Goal: Answer question/provide support

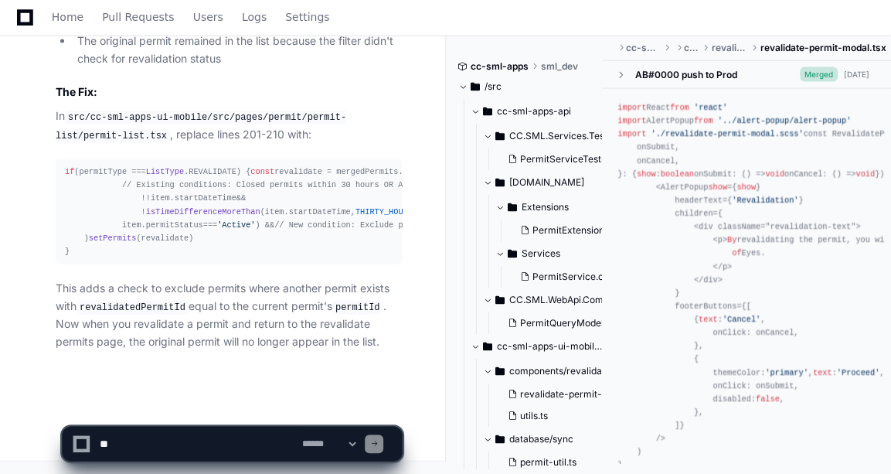
scroll to position [2107, 0]
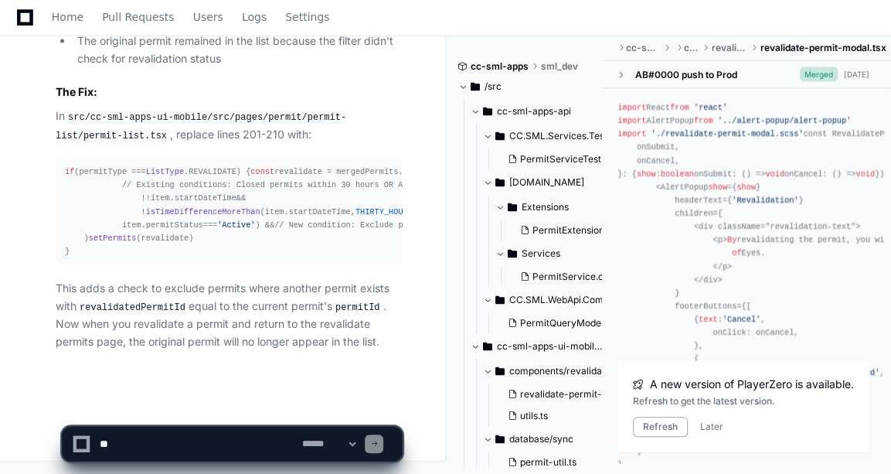
click at [63, 21] on span "Home" at bounding box center [68, 16] width 32 height 9
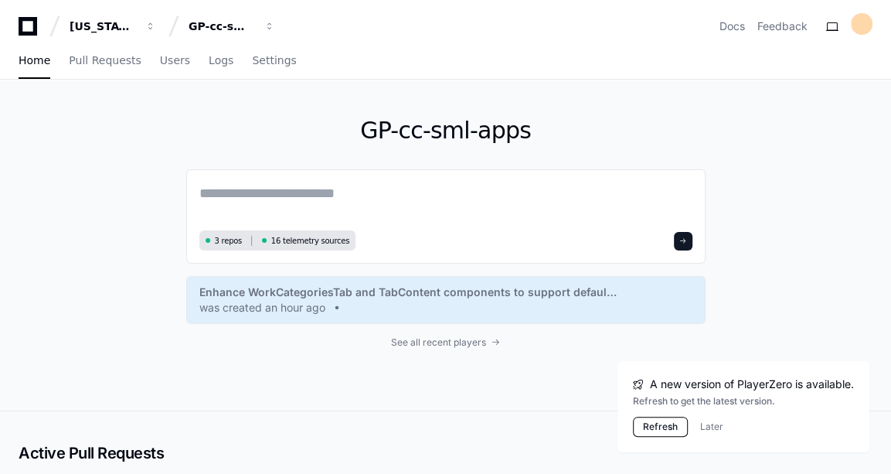
click at [652, 434] on button "Refresh" at bounding box center [660, 427] width 55 height 20
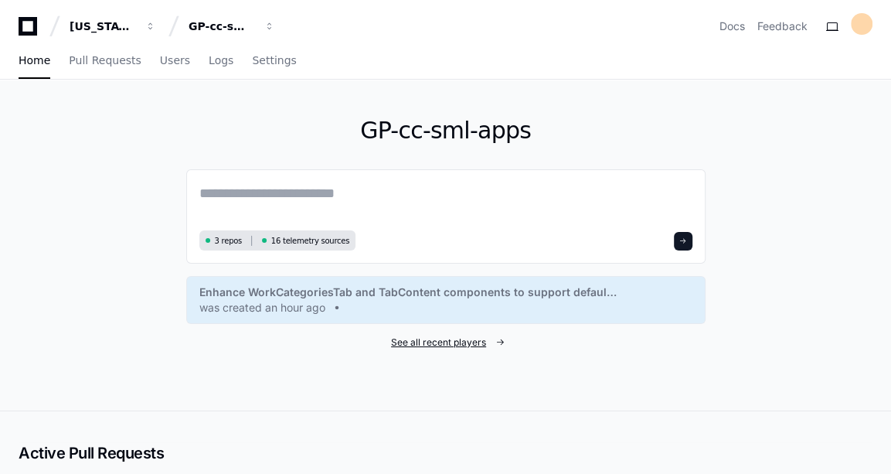
click at [436, 343] on span "See all recent players" at bounding box center [438, 342] width 95 height 12
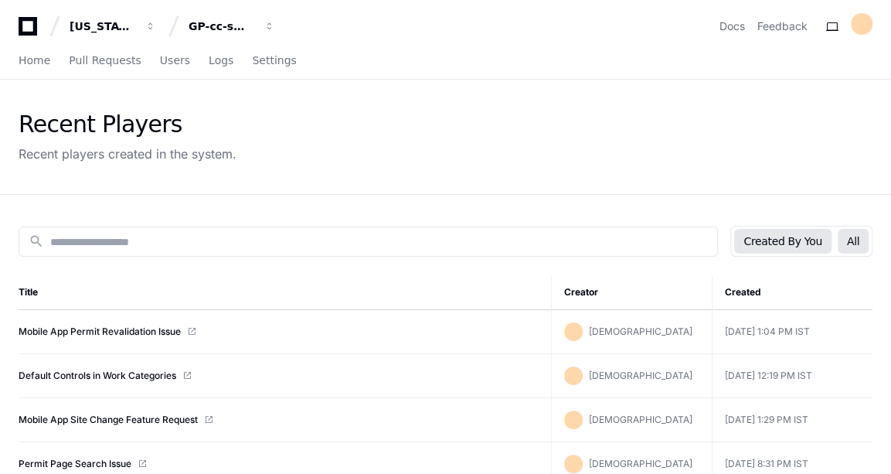
click at [850, 233] on button "All" at bounding box center [853, 241] width 31 height 25
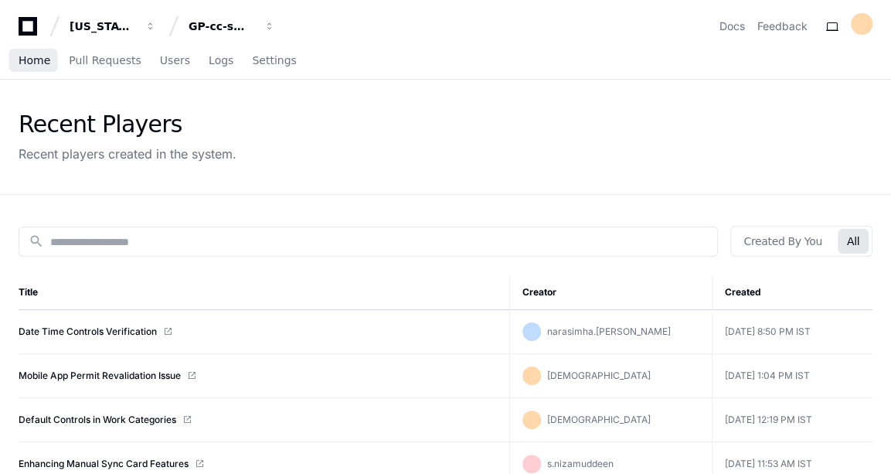
click at [32, 58] on span "Home" at bounding box center [35, 60] width 32 height 9
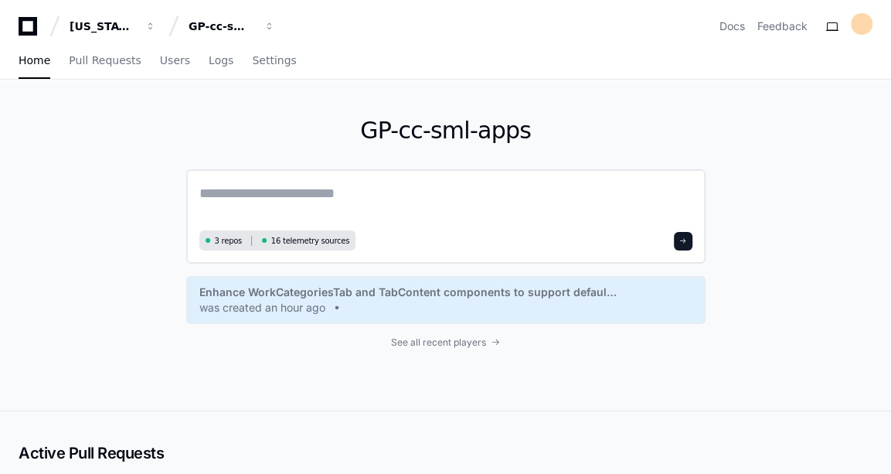
click at [424, 208] on textarea at bounding box center [445, 203] width 493 height 43
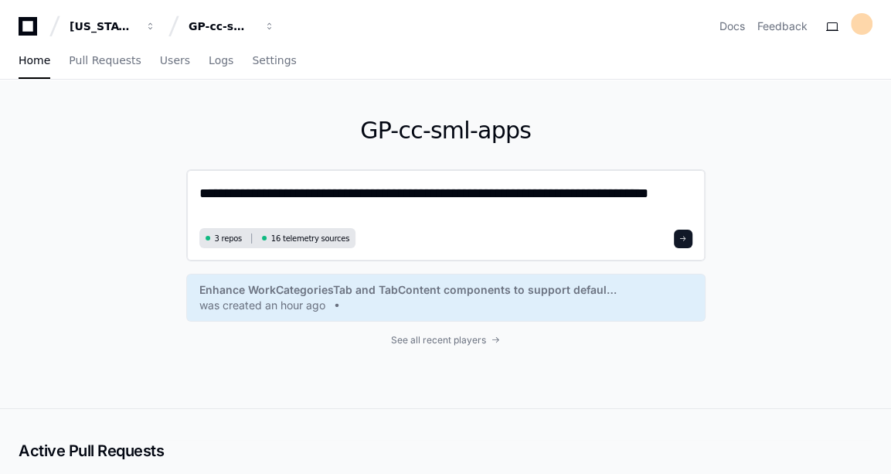
click at [678, 191] on textarea "**********" at bounding box center [445, 202] width 493 height 41
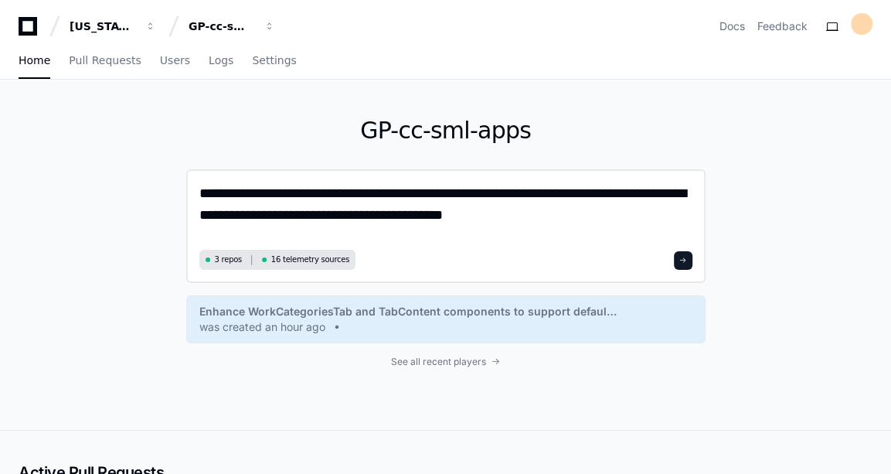
click at [683, 189] on textarea "**********" at bounding box center [446, 213] width 494 height 63
click at [695, 212] on div "**********" at bounding box center [445, 226] width 519 height 114
click at [689, 212] on textarea "**********" at bounding box center [446, 213] width 494 height 63
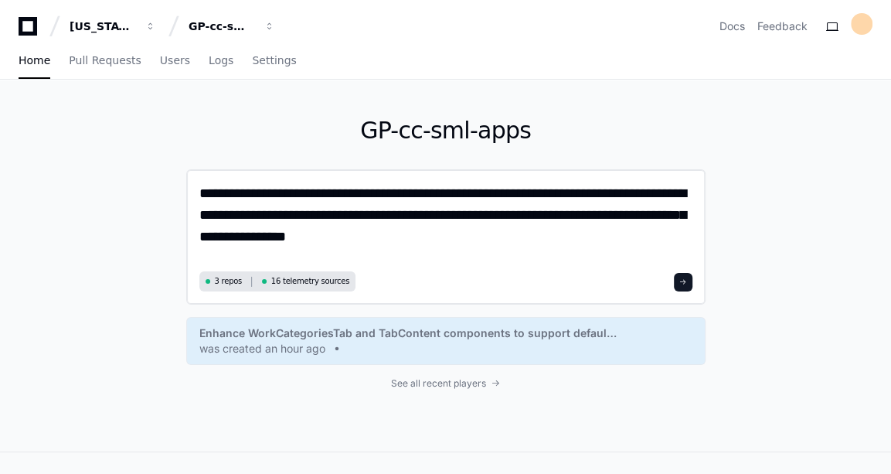
click at [239, 231] on textarea "**********" at bounding box center [446, 224] width 494 height 84
click at [369, 232] on textarea "**********" at bounding box center [446, 224] width 494 height 84
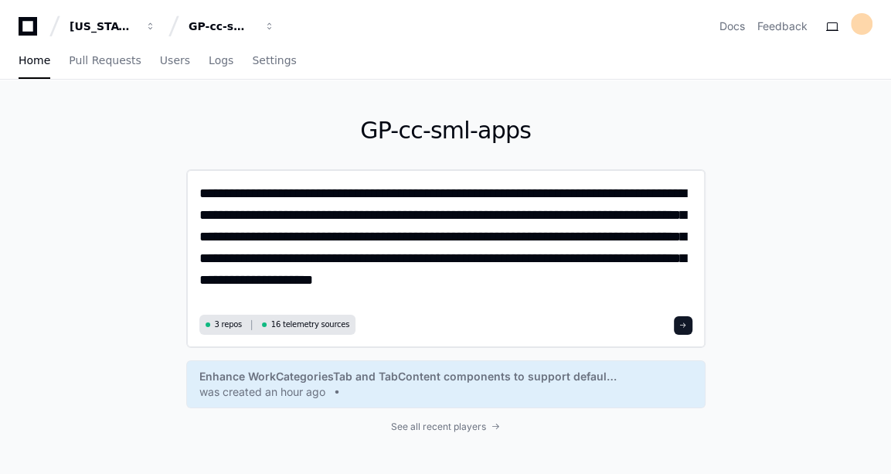
drag, startPoint x: 643, startPoint y: 238, endPoint x: 322, endPoint y: 265, distance: 322.0
click at [322, 265] on textarea "**********" at bounding box center [446, 246] width 494 height 128
click at [444, 288] on textarea "**********" at bounding box center [446, 246] width 494 height 128
type textarea "**********"
click at [689, 322] on button at bounding box center [683, 325] width 19 height 19
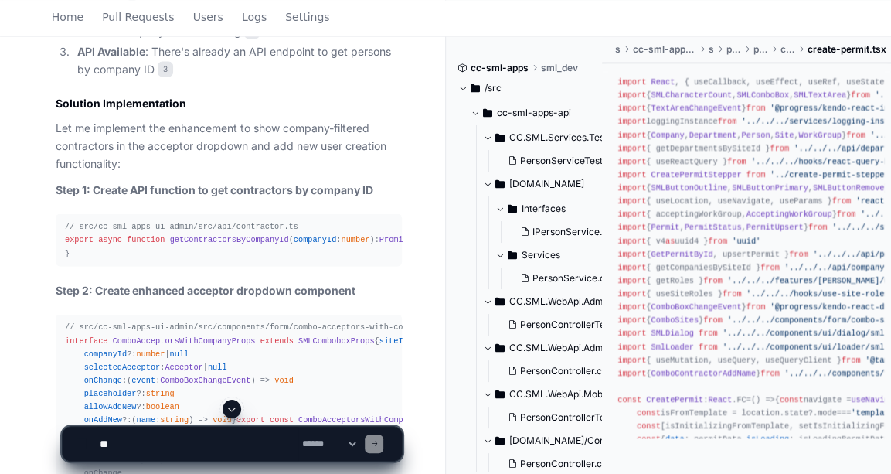
scroll to position [1468, 0]
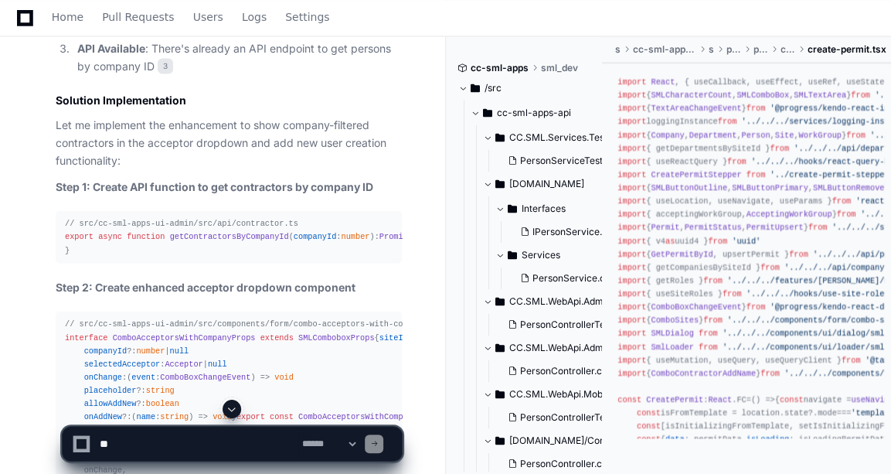
click at [198, 231] on span "getContractorsByCompanyId" at bounding box center [229, 235] width 119 height 9
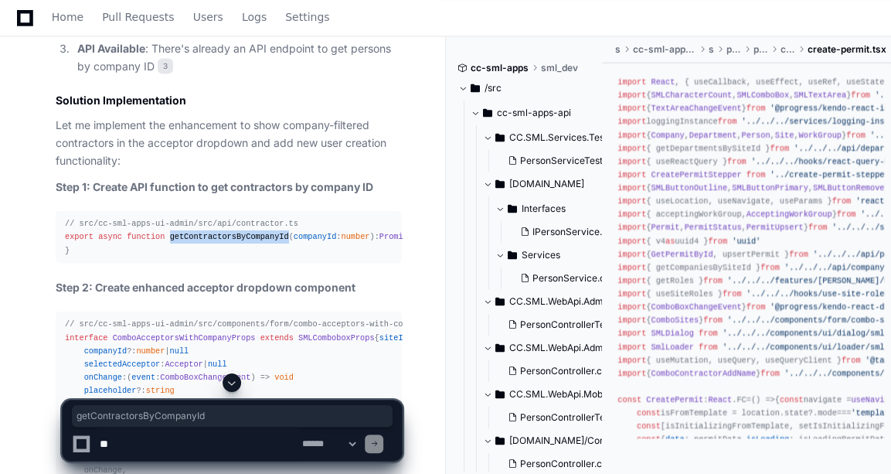
click at [198, 231] on span "getContractorsByCompanyId" at bounding box center [229, 235] width 119 height 9
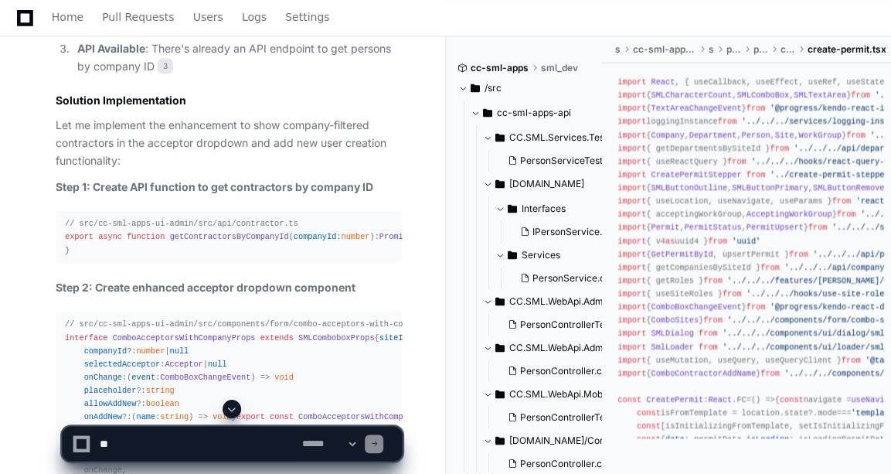
drag, startPoint x: 198, startPoint y: 231, endPoint x: 248, endPoint y: 306, distance: 90.3
click at [248, 256] on div "// src/cc-sml-apps-ui-admin/src/api/contractor.ts export async function getCont…" at bounding box center [229, 235] width 328 height 39
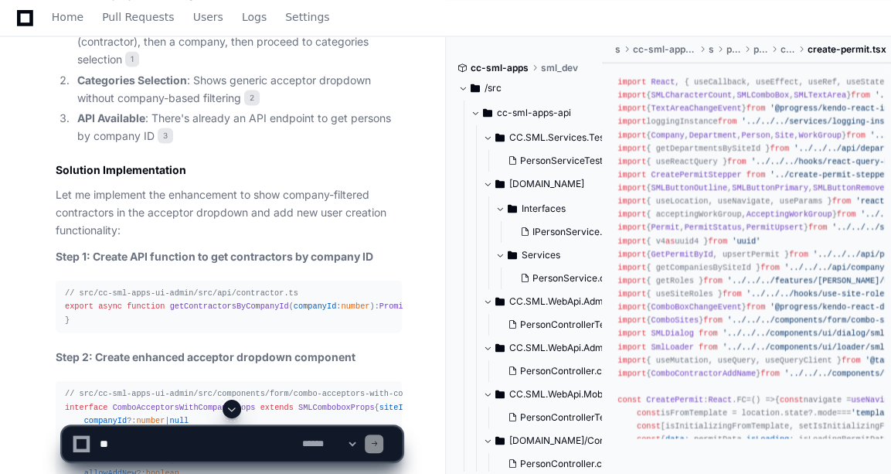
scroll to position [1453, 0]
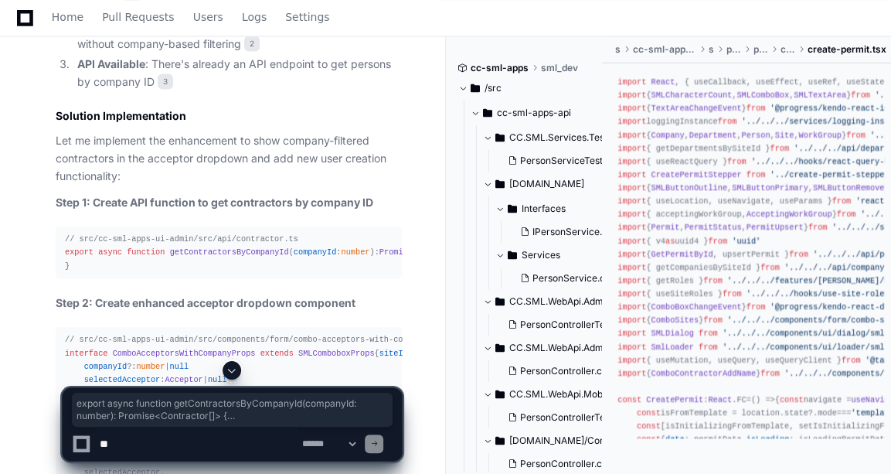
drag, startPoint x: 91, startPoint y: 350, endPoint x: 60, endPoint y: 252, distance: 102.9
click at [60, 252] on pre "// src/cc-sml-apps-ui-admin/src/api/contractor.ts export async function getCont…" at bounding box center [229, 252] width 346 height 52
copy div "export async function getContractorsByCompanyId ( companyId : number ): Promise…"
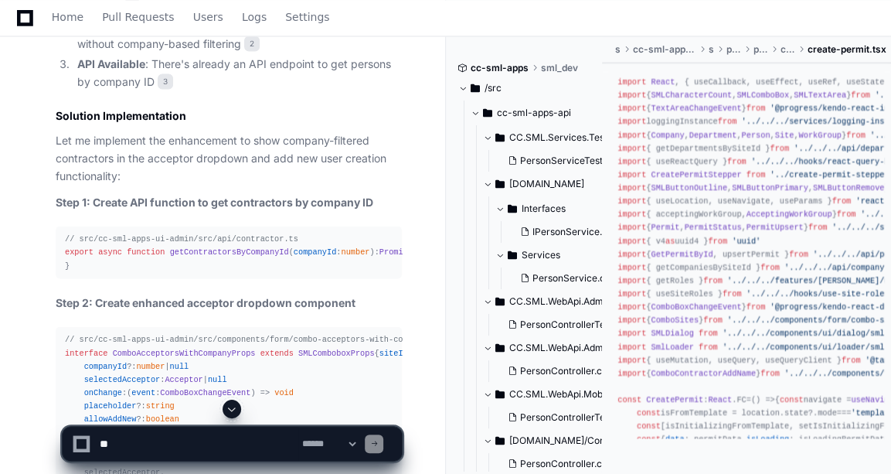
click at [170, 445] on textarea at bounding box center [198, 444] width 202 height 34
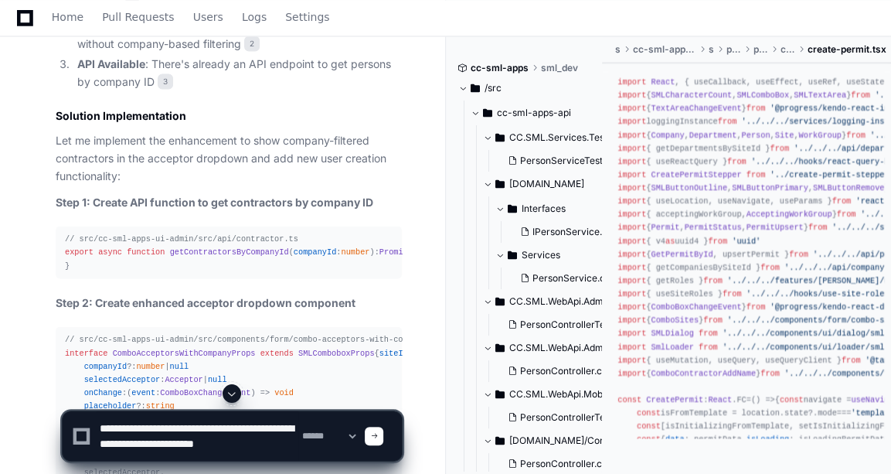
scroll to position [5, 0]
type textarea "**********"
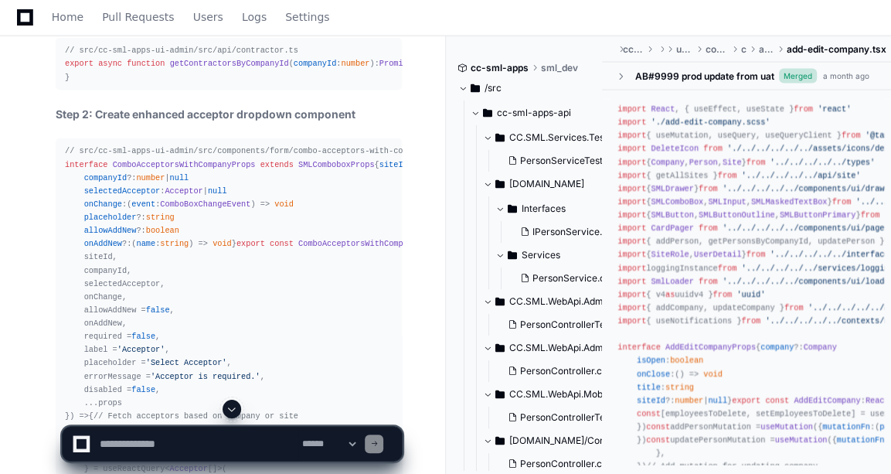
scroll to position [1471, 0]
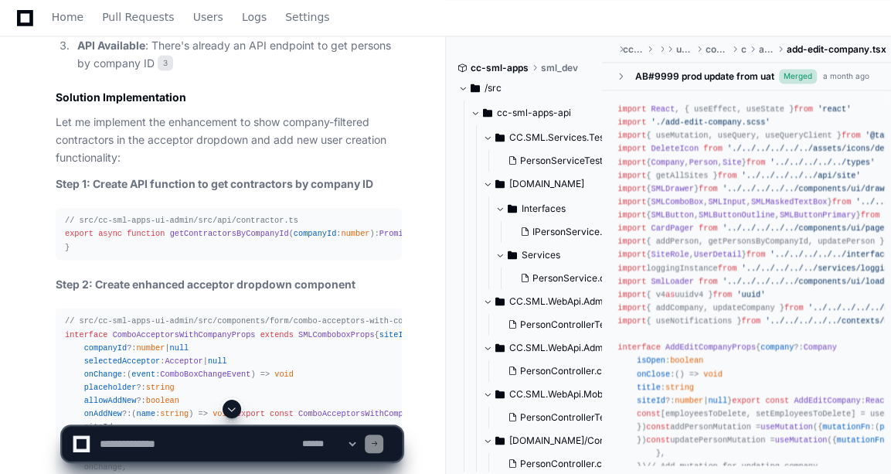
click at [213, 228] on span "getContractorsByCompanyId" at bounding box center [229, 232] width 119 height 9
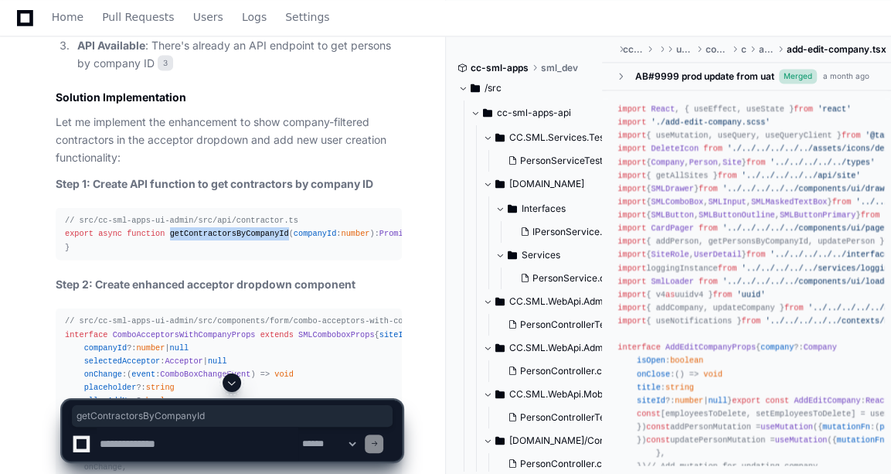
click at [213, 228] on span "getContractorsByCompanyId" at bounding box center [229, 232] width 119 height 9
copy span "getContractorsByCompanyId"
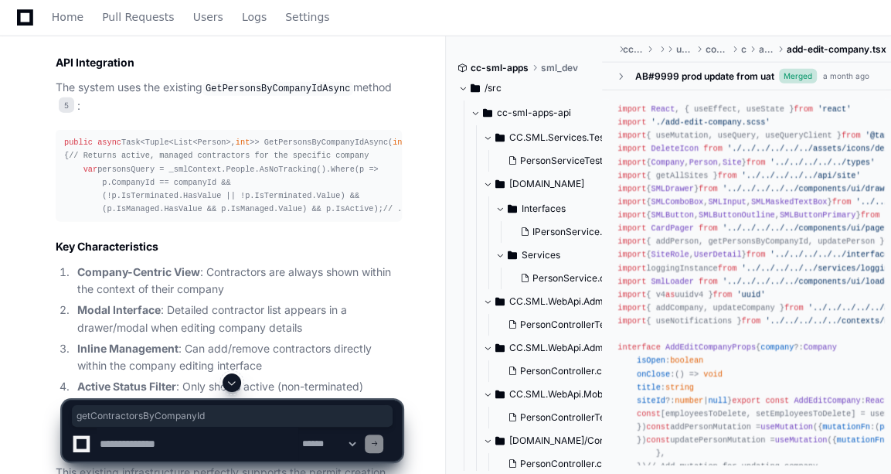
scroll to position [5365, 0]
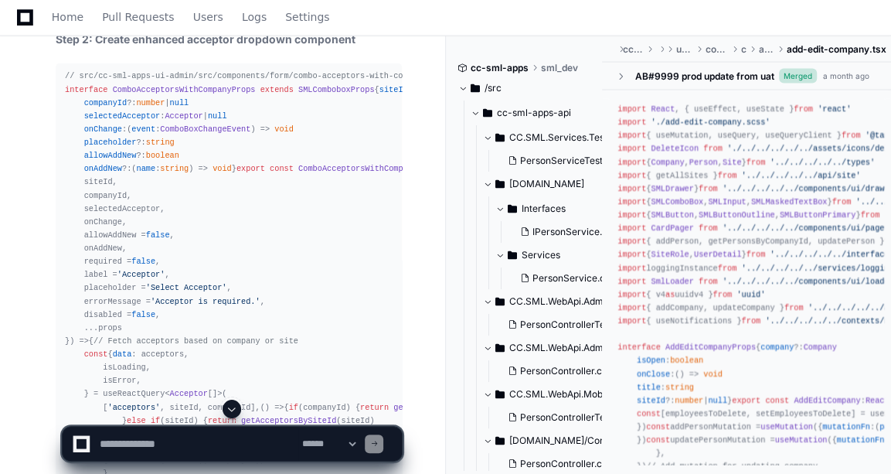
scroll to position [1753, 0]
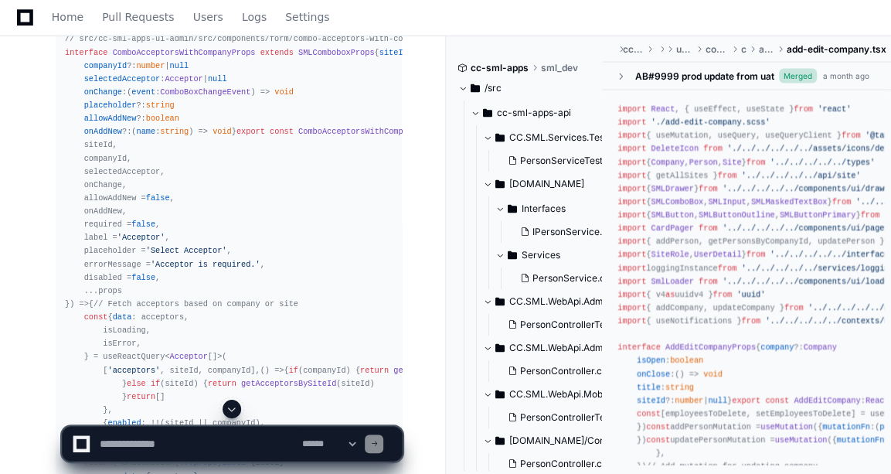
click at [168, 57] on span "ComboAcceptorsWithCompanyProps" at bounding box center [184, 52] width 143 height 9
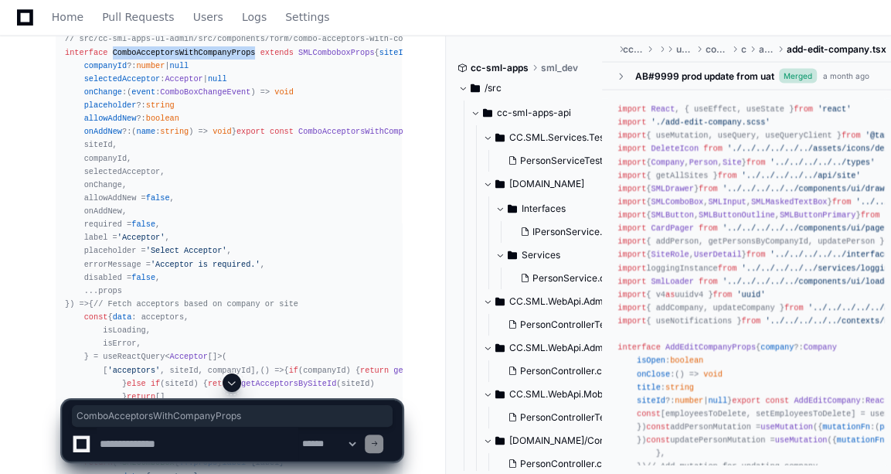
click at [168, 57] on span "ComboAcceptorsWithCompanyProps" at bounding box center [184, 52] width 143 height 9
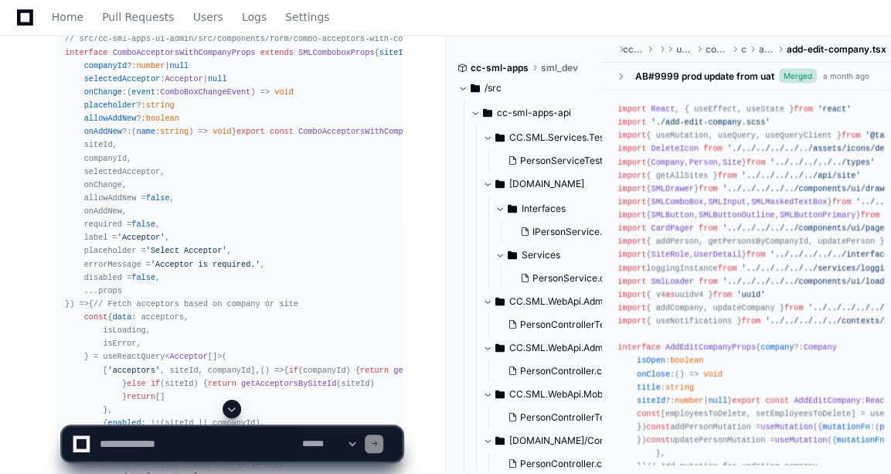
drag, startPoint x: 168, startPoint y: 123, endPoint x: 246, endPoint y: 210, distance: 117.2
click at [246, 210] on div "// src/cc-sml-apps-ui-admin/src/components/form/combo-acceptors-with-company.ts…" at bounding box center [229, 323] width 328 height 583
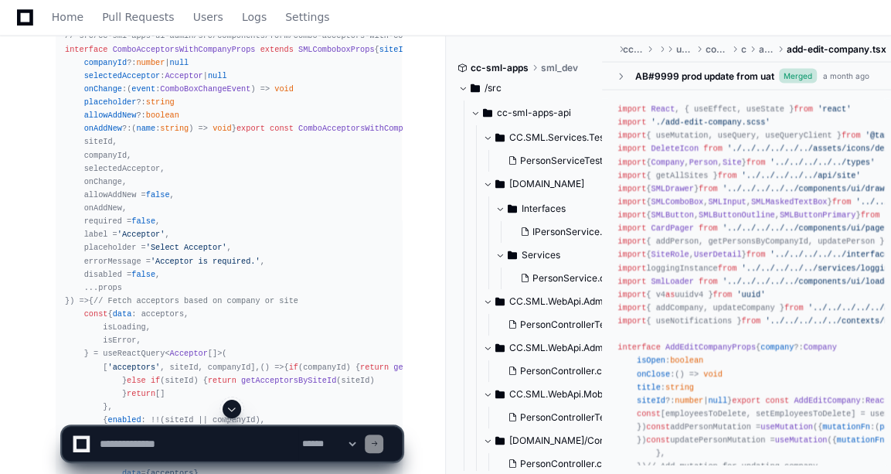
click at [185, 131] on div "// src/cc-sml-apps-ui-admin/src/components/form/combo-acceptors-with-company.ts…" at bounding box center [229, 320] width 328 height 583
click at [190, 54] on span "ComboAcceptorsWithCompanyProps" at bounding box center [184, 49] width 143 height 9
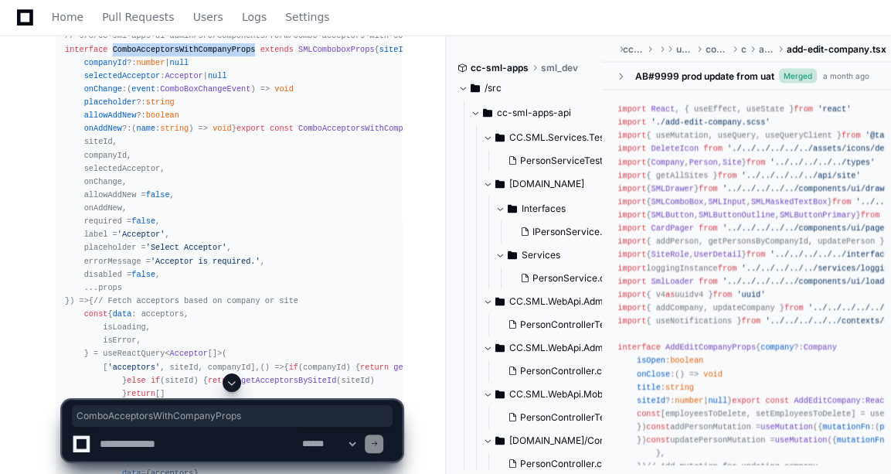
click at [190, 54] on span "ComboAcceptorsWithCompanyProps" at bounding box center [184, 49] width 143 height 9
copy span "ComboAcceptorsWithCompanyProps"
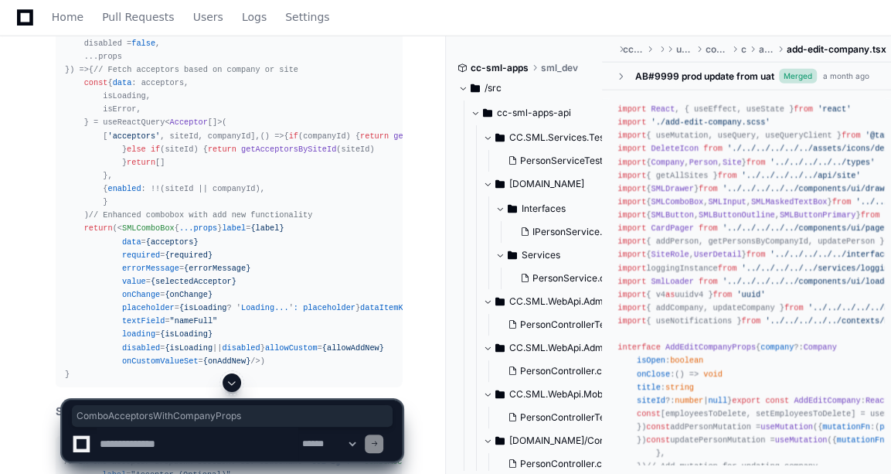
scroll to position [1988, 0]
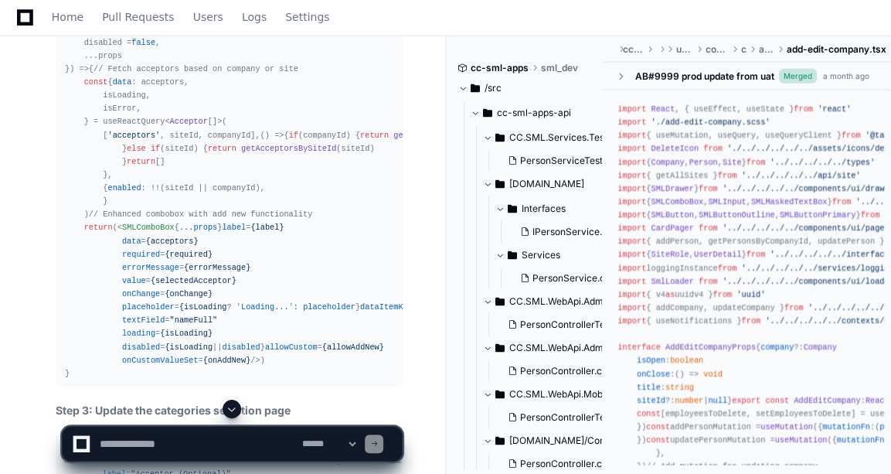
click at [134, 301] on div "// src/cc-sml-apps-ui-admin/src/components/form/combo-acceptors-with-company.ts…" at bounding box center [229, 88] width 328 height 583
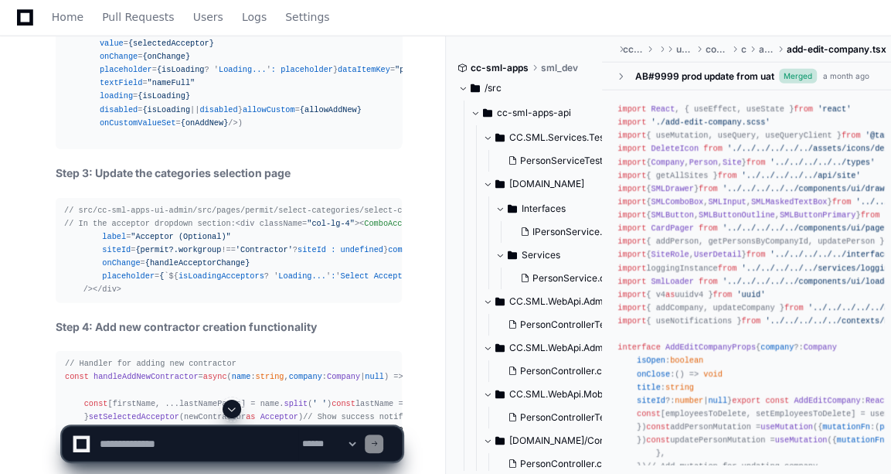
scroll to position [0, 27]
click at [145, 445] on textarea at bounding box center [198, 444] width 202 height 34
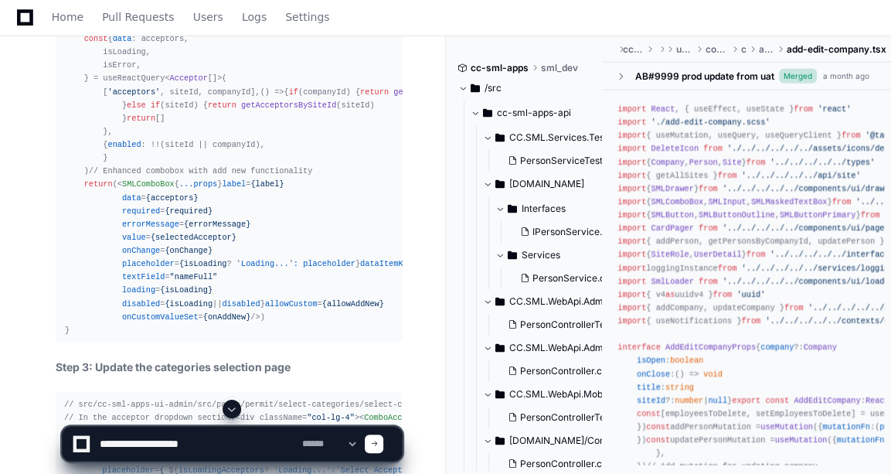
scroll to position [1865, 0]
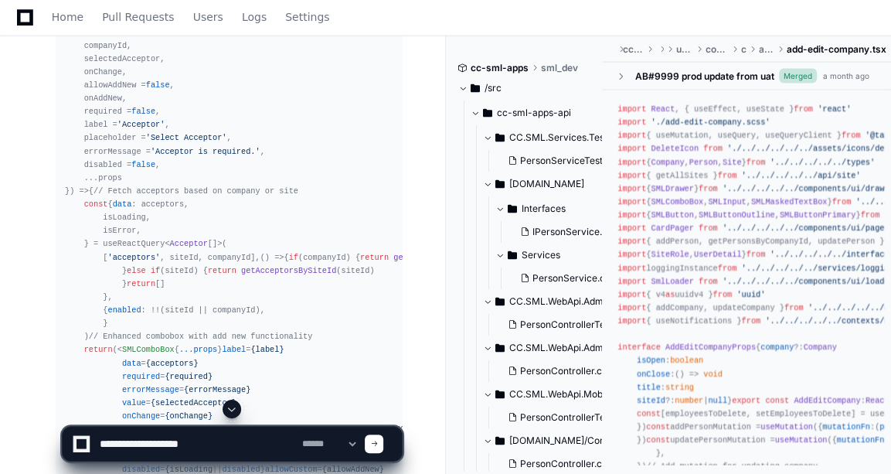
click at [298, 23] on span "ComboAcceptorsWithCompany" at bounding box center [357, 18] width 119 height 9
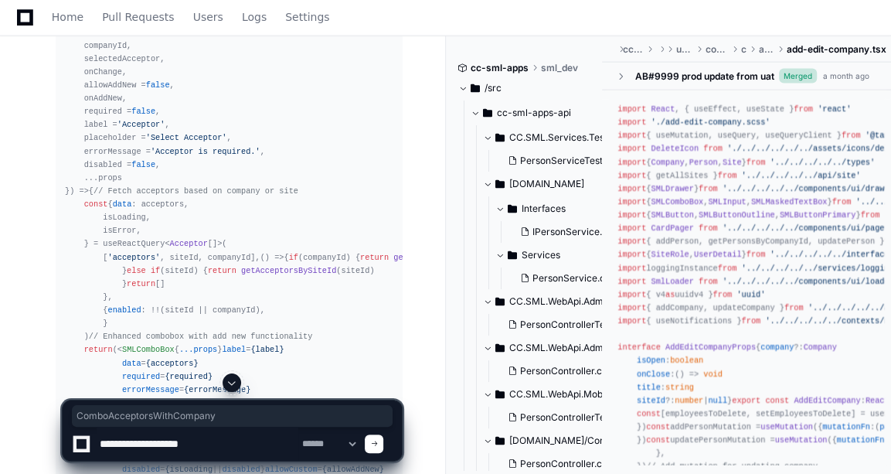
click at [298, 23] on span "ComboAcceptorsWithCompany" at bounding box center [357, 18] width 119 height 9
copy span "ComboAcceptorsWithCompany"
click at [222, 448] on textarea at bounding box center [198, 444] width 202 height 34
paste textarea "**********"
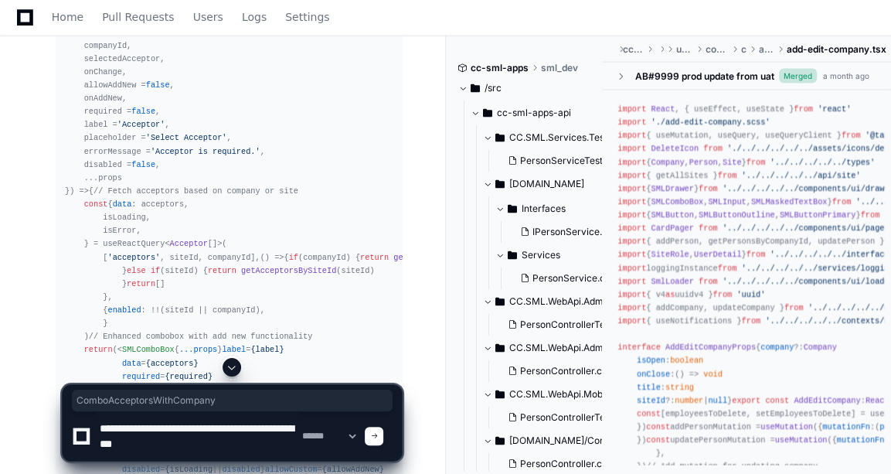
scroll to position [5, 0]
type textarea "**********"
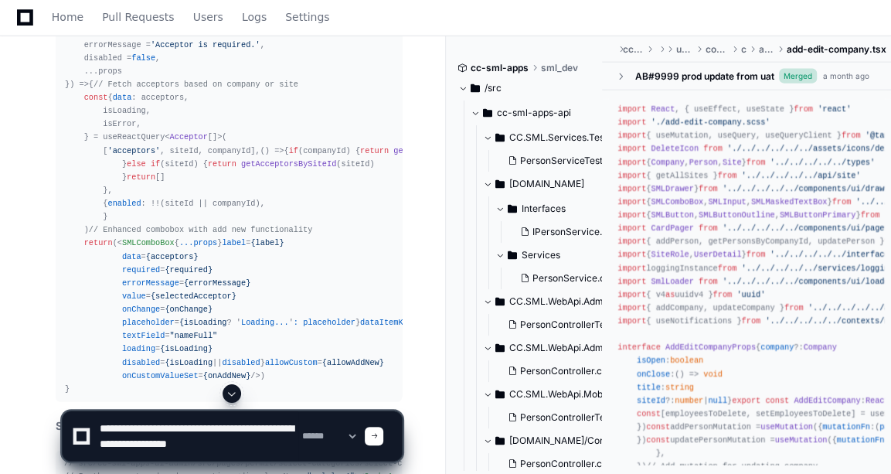
click at [329, 212] on div "// src/cc-sml-apps-ui-admin/src/components/form/combo-acceptors-with-company.ts…" at bounding box center [229, 104] width 328 height 583
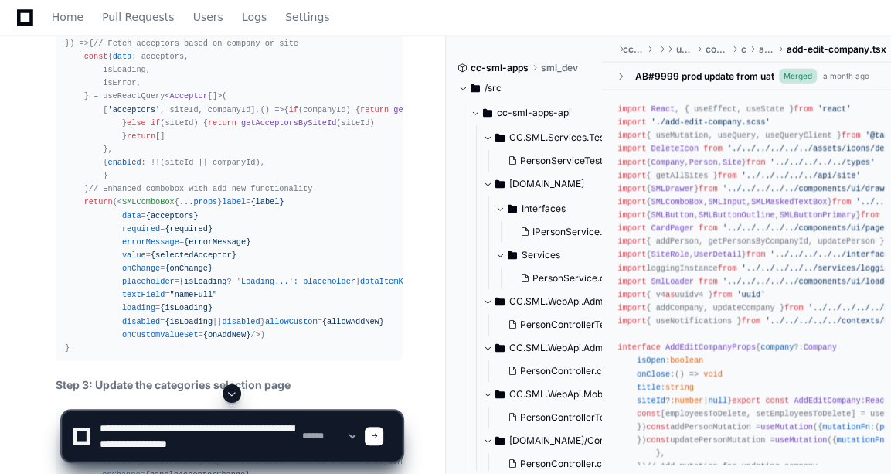
scroll to position [0, 0]
drag, startPoint x: 184, startPoint y: 455, endPoint x: 89, endPoint y: 414, distance: 103.5
click at [89, 414] on div "**********" at bounding box center [232, 435] width 321 height 49
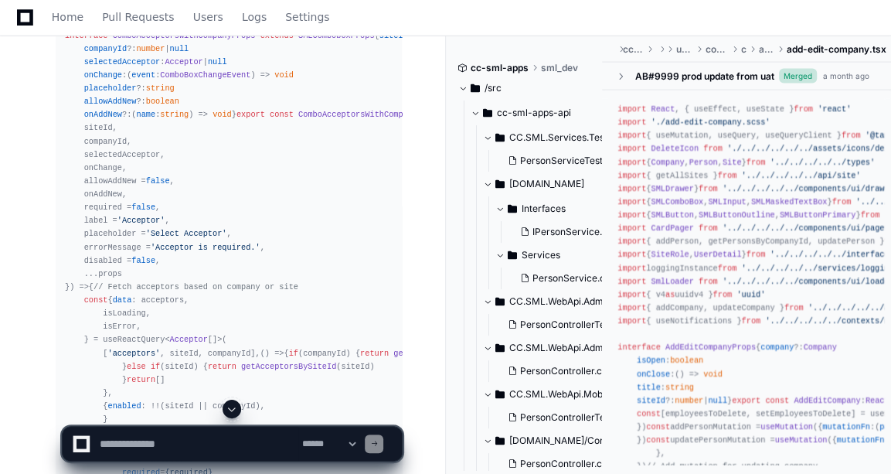
click at [64, 111] on pre "// src/cc-sml-apps-ui-admin/src/components/form/combo-acceptors-with-company.ts…" at bounding box center [229, 306] width 346 height 595
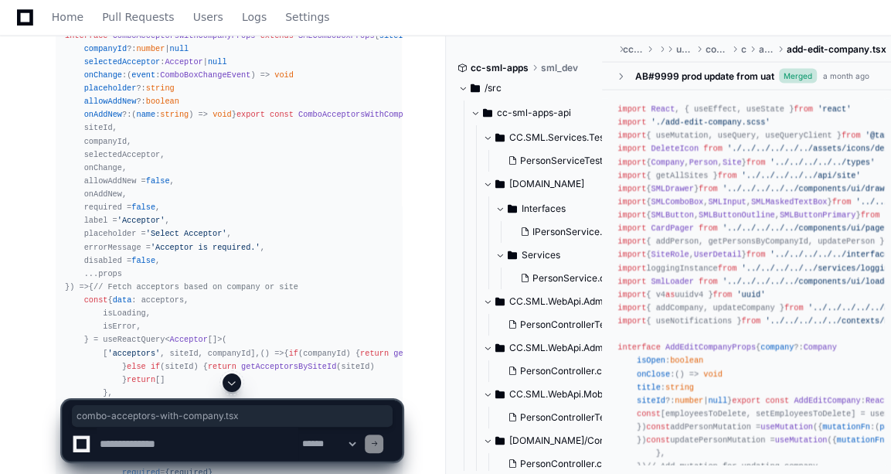
scroll to position [0, 33]
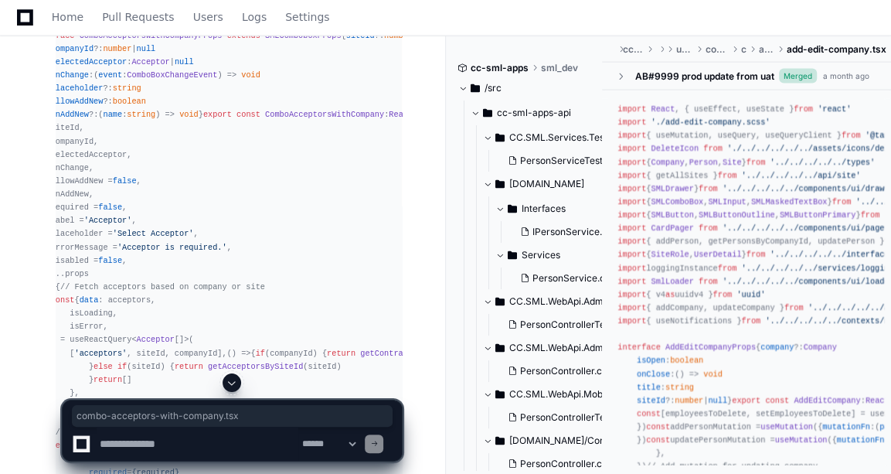
drag, startPoint x: 274, startPoint y: 98, endPoint x: 391, endPoint y: 89, distance: 117.1
click at [391, 89] on pre "// src/cc-sml-apps-ui-admin/src/components/form/combo-acceptors-with-company.ts…" at bounding box center [229, 306] width 346 height 595
copy span "combo-acceptors-with-company.tsx"
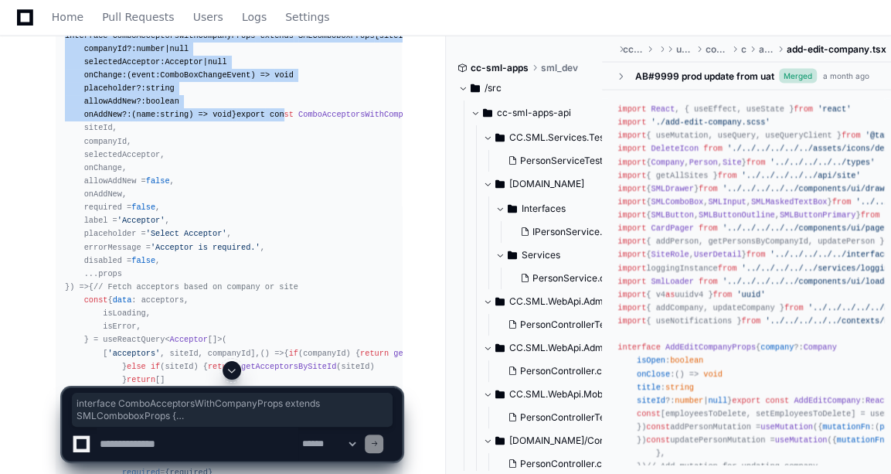
drag, startPoint x: 64, startPoint y: 109, endPoint x: 109, endPoint y: 246, distance: 144.0
click at [109, 246] on div "// src/cc-sml-apps-ui-admin/src/components/form/combo-acceptors-with-company.ts…" at bounding box center [229, 306] width 328 height 583
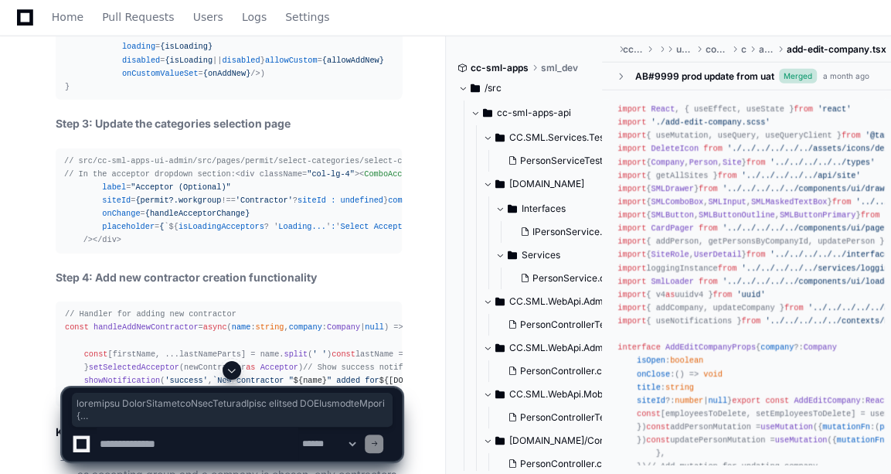
scroll to position [2563, 0]
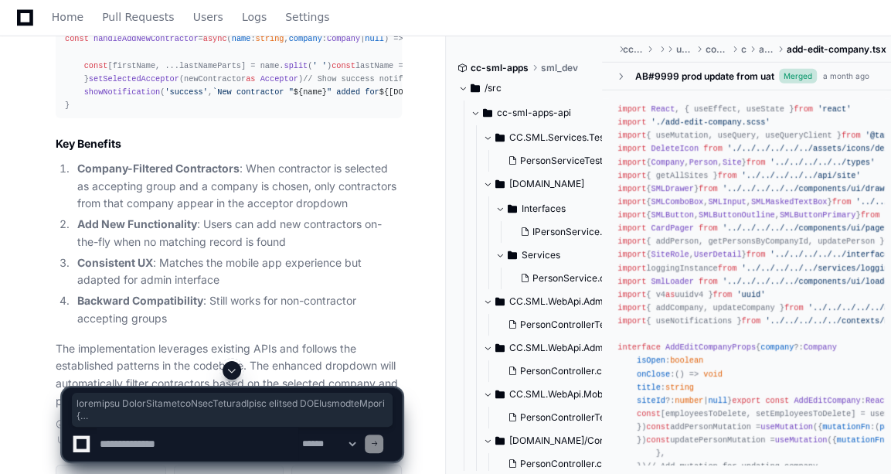
copy div "interface ComboAcceptorsWithCompanyProps extends SMLComboboxProps { siteId ?: n…"
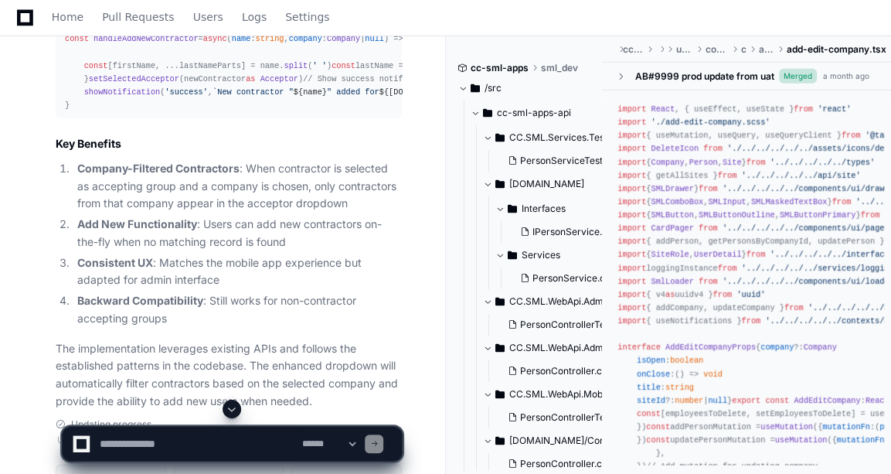
click at [120, 436] on textarea at bounding box center [198, 444] width 202 height 34
paste textarea "**********"
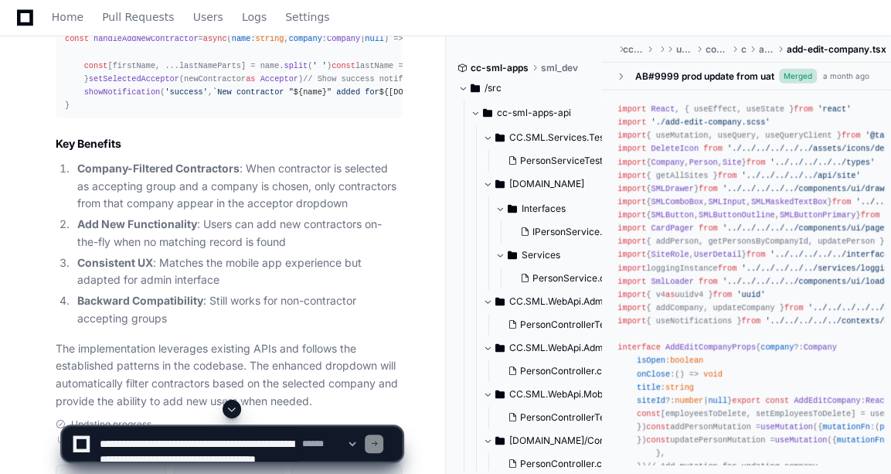
scroll to position [5, 0]
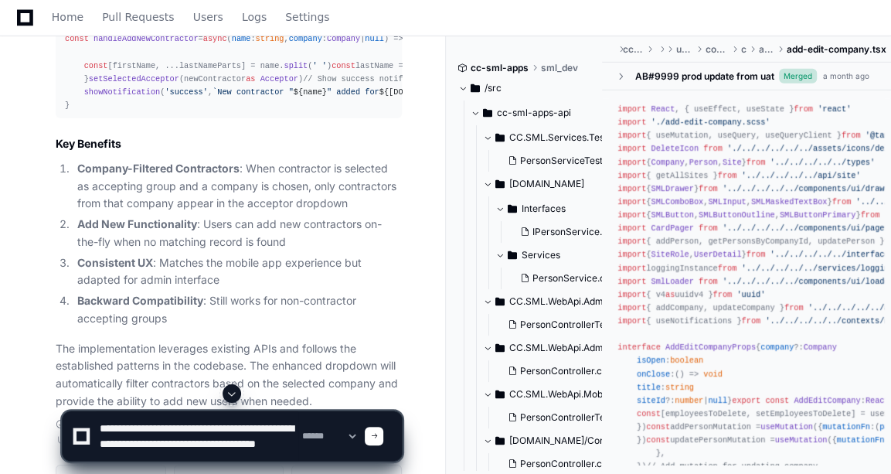
type textarea "**********"
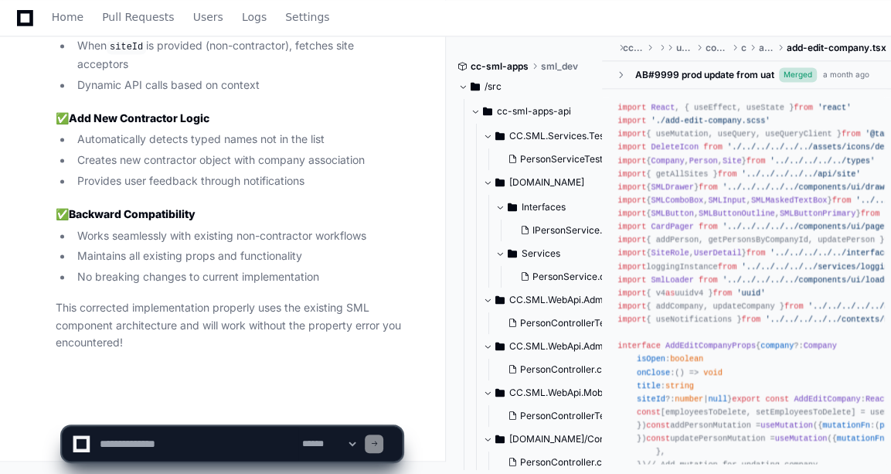
scroll to position [9430, 0]
click at [206, 446] on textarea at bounding box center [198, 444] width 202 height 34
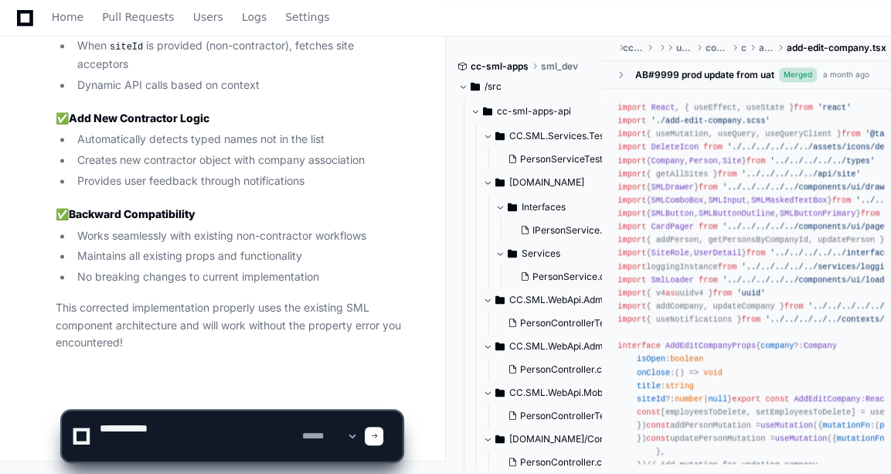
paste textarea "**********"
type textarea "**********"
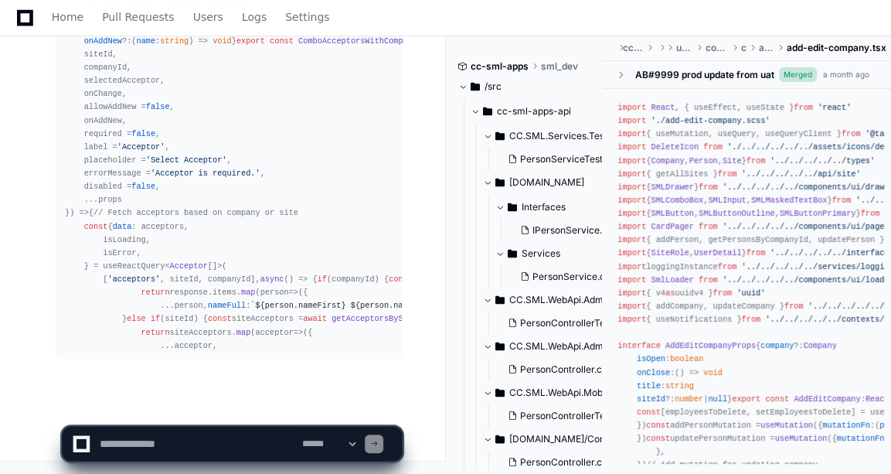
scroll to position [11729, 0]
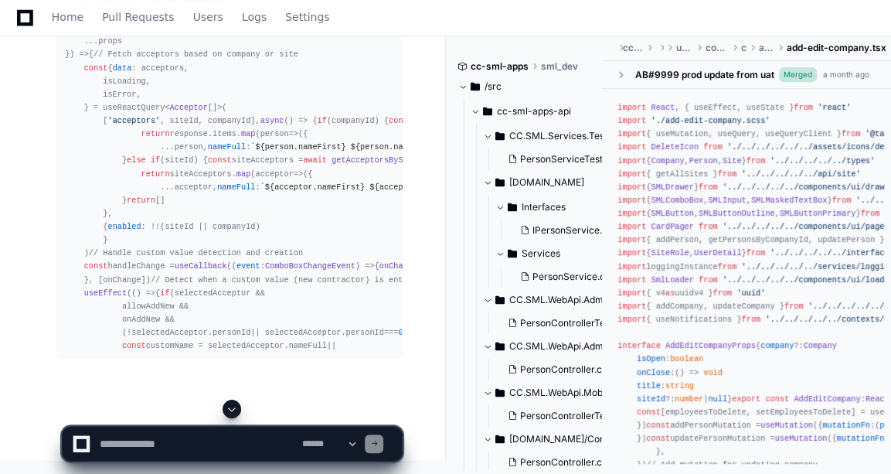
click at [231, 410] on span at bounding box center [232, 409] width 12 height 12
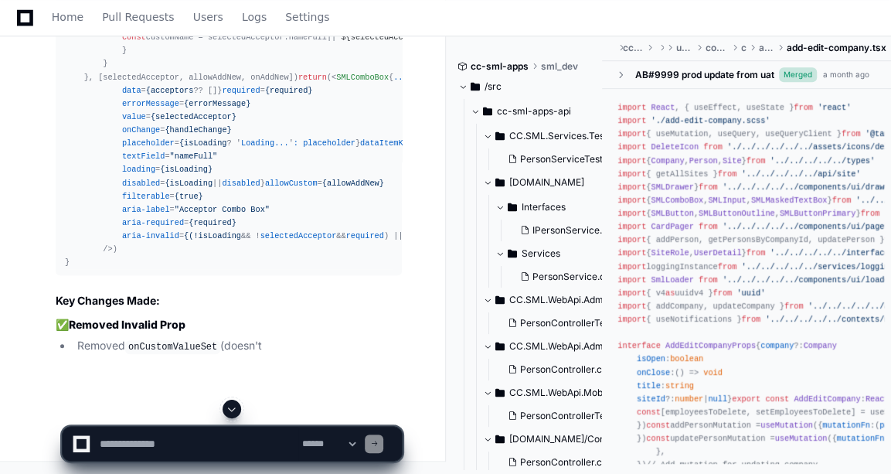
click at [226, 404] on span at bounding box center [232, 409] width 12 height 12
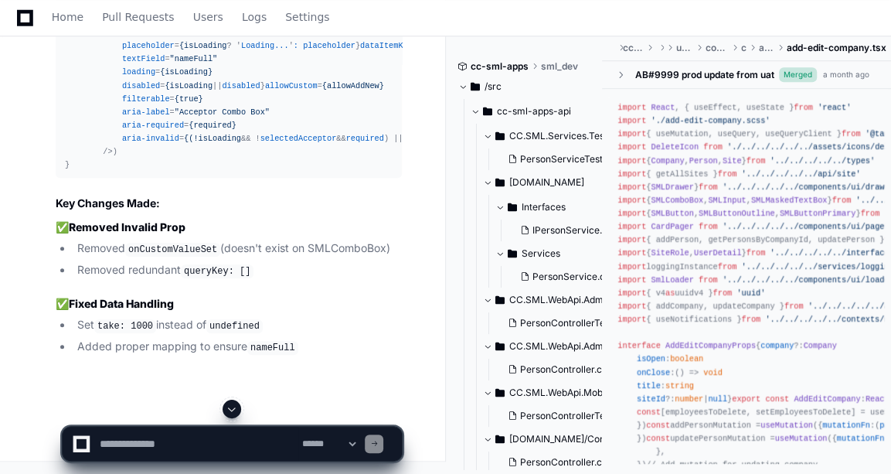
scroll to position [12564, 0]
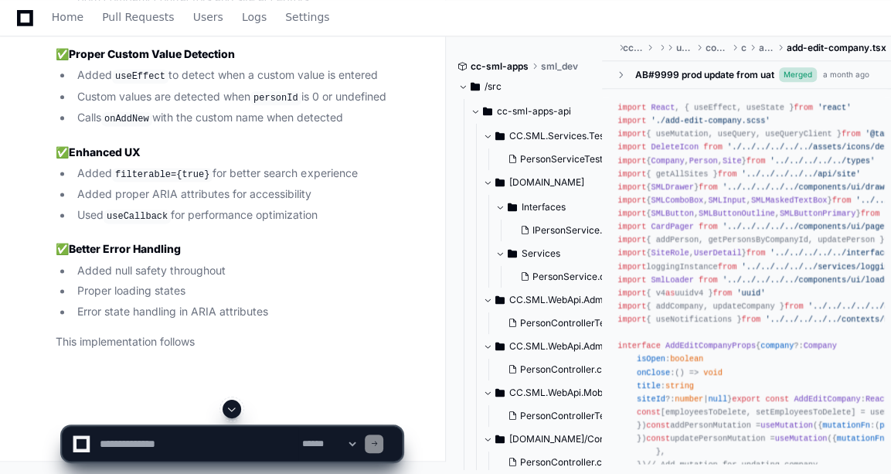
click at [226, 404] on span at bounding box center [232, 409] width 12 height 12
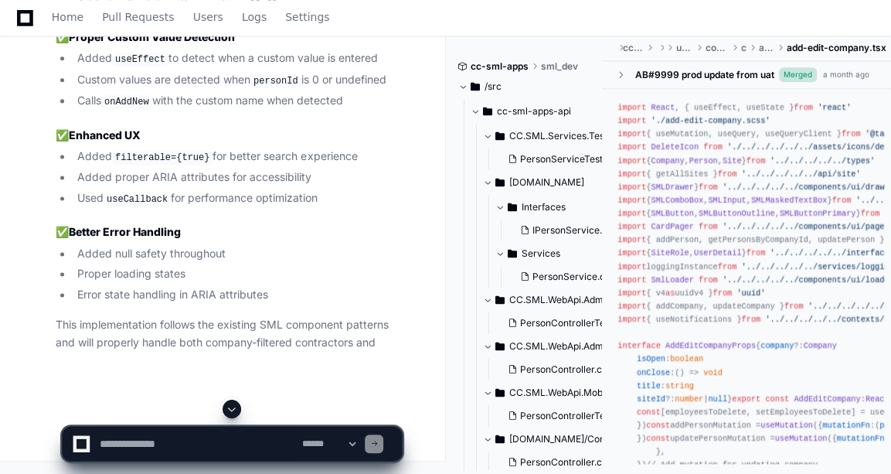
scroll to position [12971, 0]
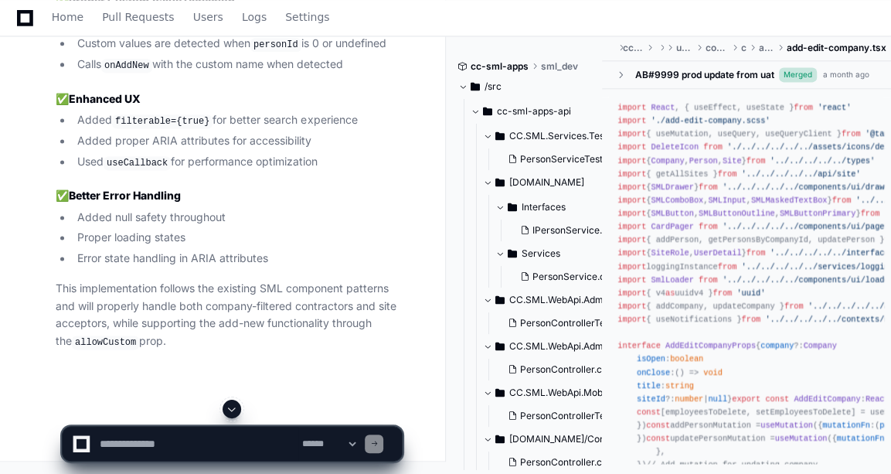
click at [226, 404] on span at bounding box center [232, 409] width 12 height 12
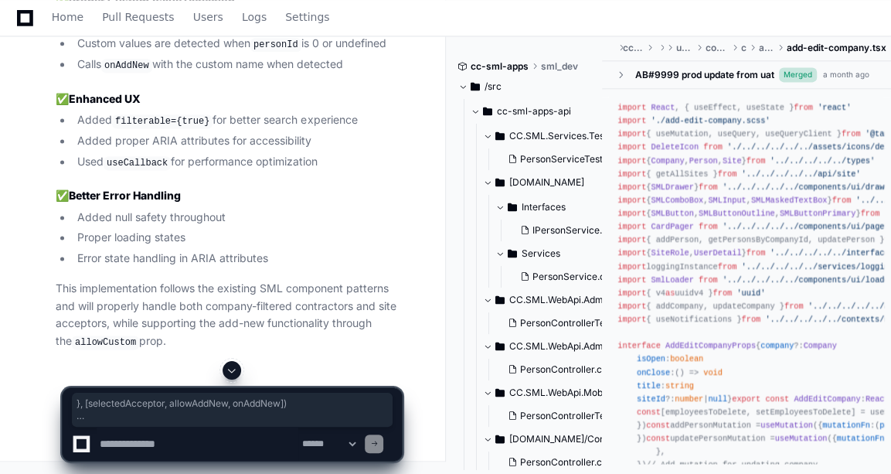
drag, startPoint x: 80, startPoint y: 388, endPoint x: 61, endPoint y: 74, distance: 314.5
copy div "import React , { useCallback, useEffect } from "react" import { ComboBoxChangeE…"
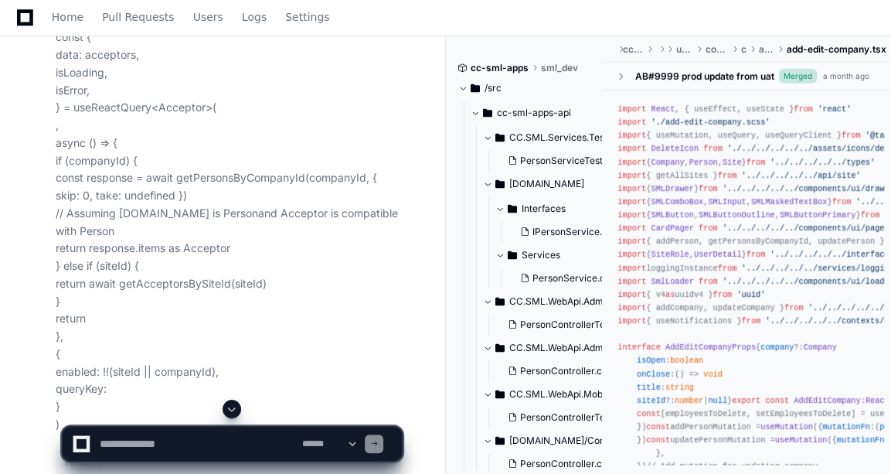
scroll to position [8936, 0]
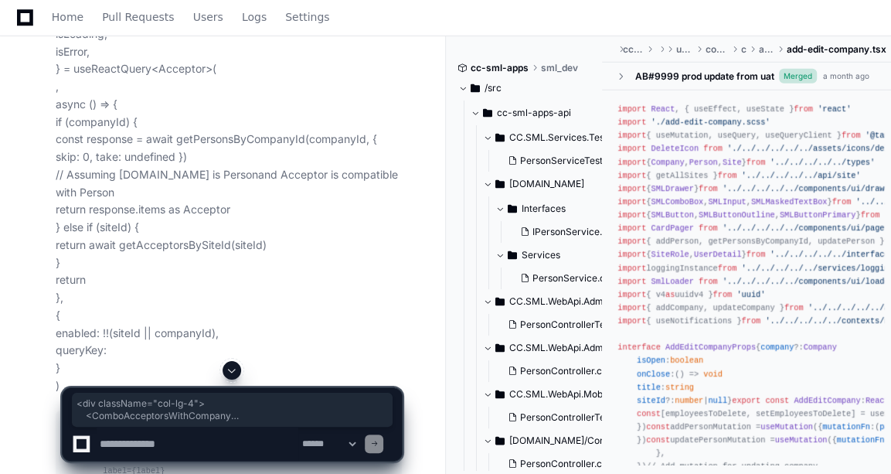
drag, startPoint x: 61, startPoint y: 116, endPoint x: 107, endPoint y: 301, distance: 190.3
copy div "<div className= "col-lg-4" > < ComboAcceptorsWithCompany label = "Acceptor (Opt…"
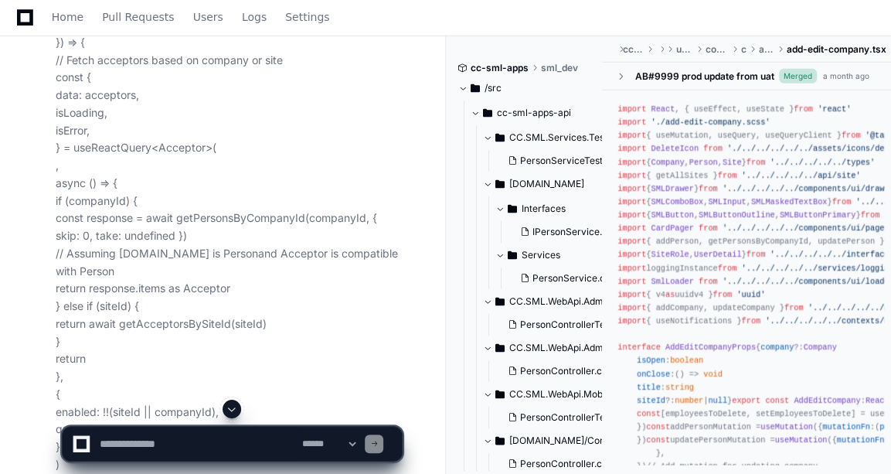
scroll to position [8854, 0]
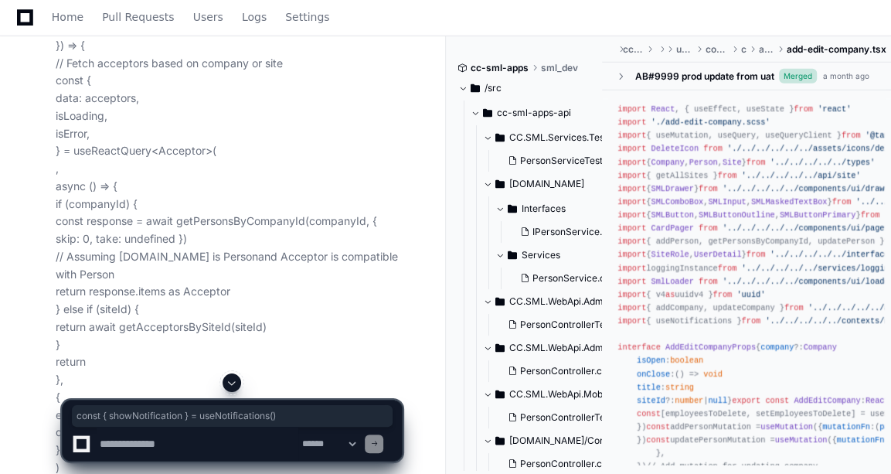
copy div "const { showNotification } = useNotifications ()"
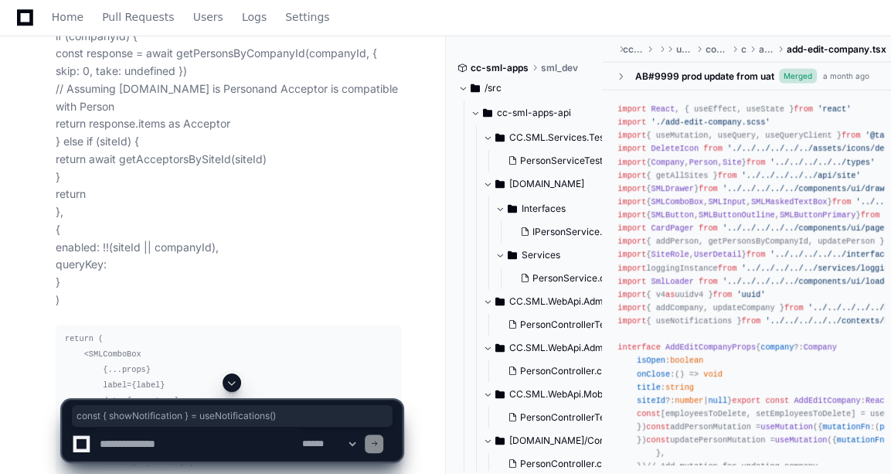
scroll to position [9023, 0]
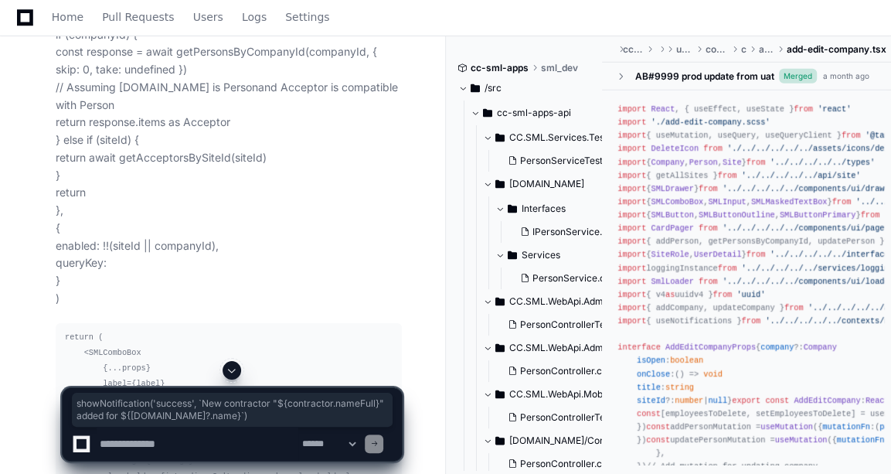
click at [159, 432] on textarea at bounding box center [198, 444] width 202 height 34
paste textarea "**********"
type textarea "**********"
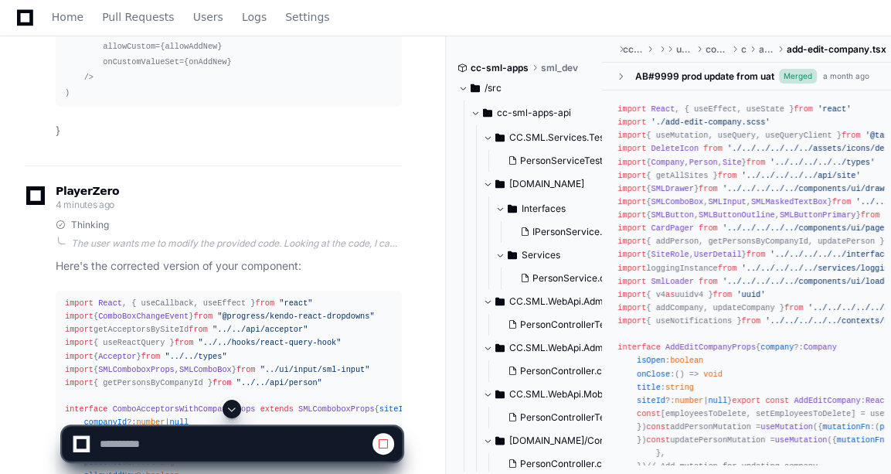
scroll to position [9678, 0]
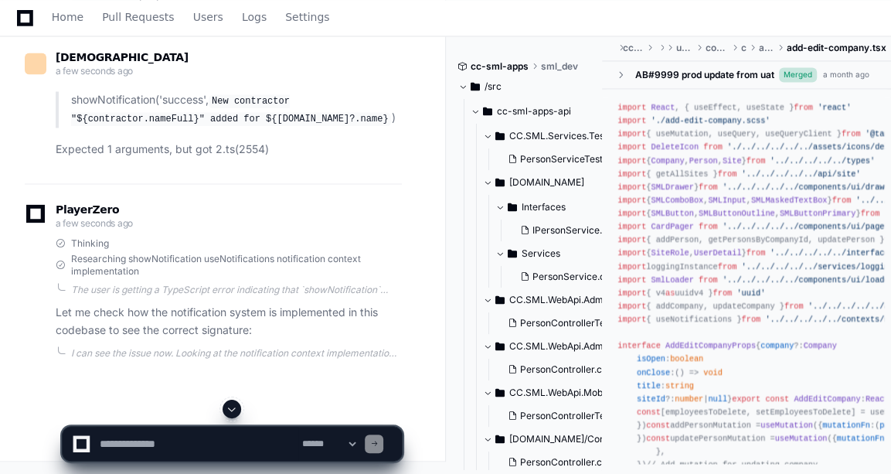
click at [231, 407] on span at bounding box center [232, 409] width 12 height 12
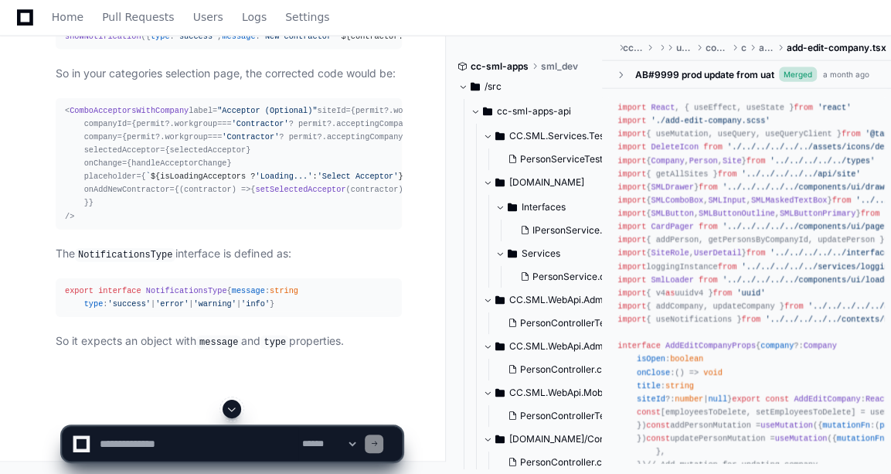
scroll to position [13899, 0]
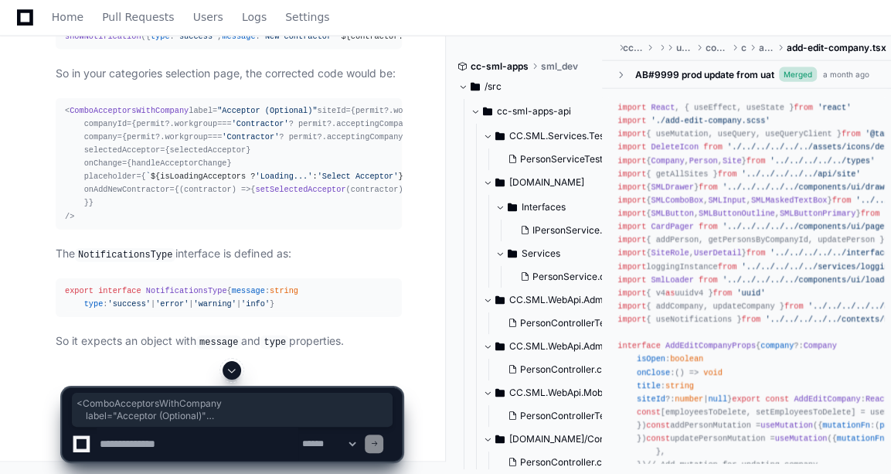
drag, startPoint x: 73, startPoint y: 308, endPoint x: 59, endPoint y: 110, distance: 199.2
click at [59, 110] on pre "< ComboAcceptorsWithCompany label= "Acceptor (Optional)" siteId={permit?. workg…" at bounding box center [229, 163] width 346 height 131
copy div "< ComboAcceptorsWithCompany label= "Acceptor (Optional)" siteId={permit?. workg…"
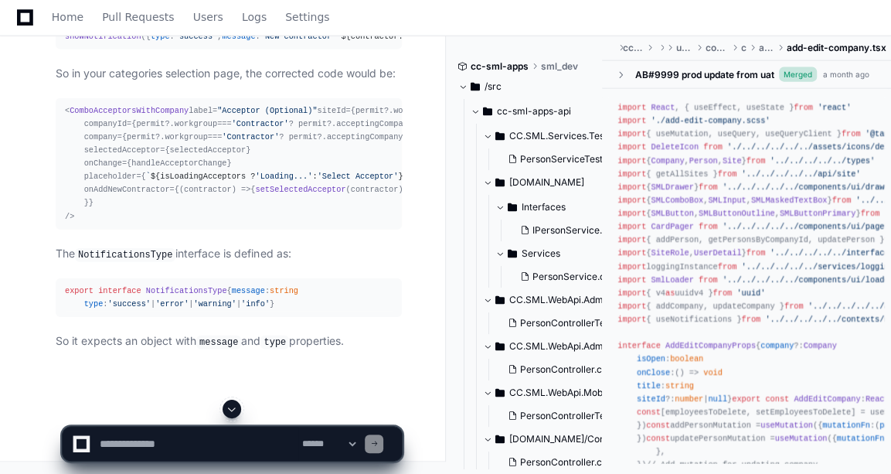
click at [143, 162] on div "< ComboAcceptorsWithCompany label= "Acceptor (Optional)" siteId={permit?. workg…" at bounding box center [229, 163] width 328 height 119
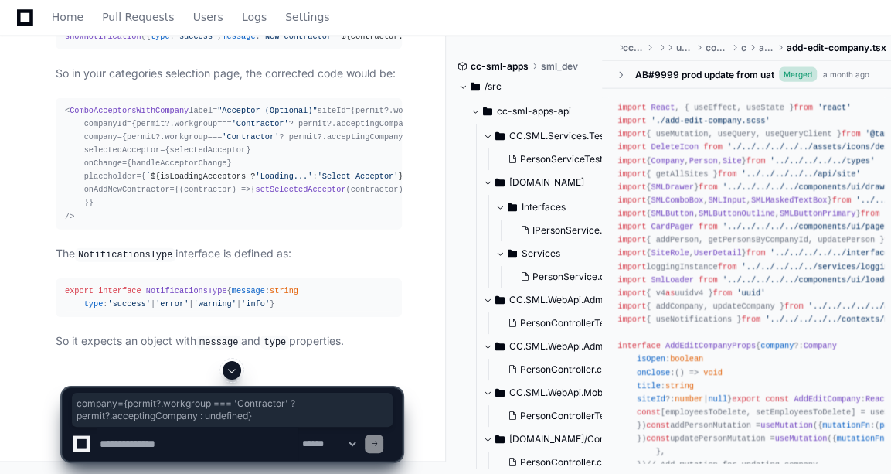
click at [162, 443] on textarea at bounding box center [198, 444] width 202 height 34
paste textarea "**********"
type textarea "**********"
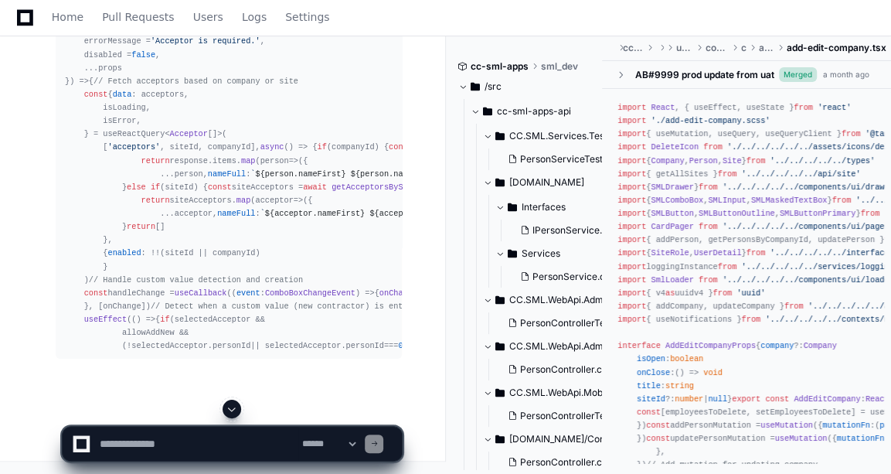
scroll to position [15029, 0]
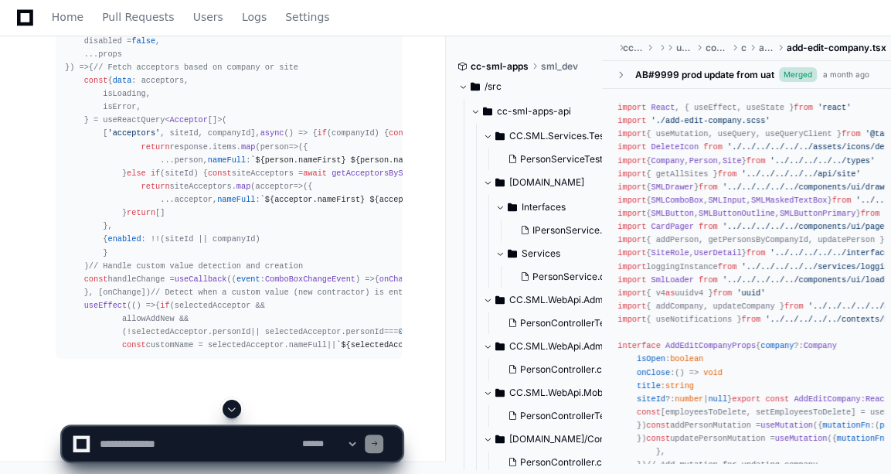
click at [237, 409] on span at bounding box center [232, 409] width 12 height 12
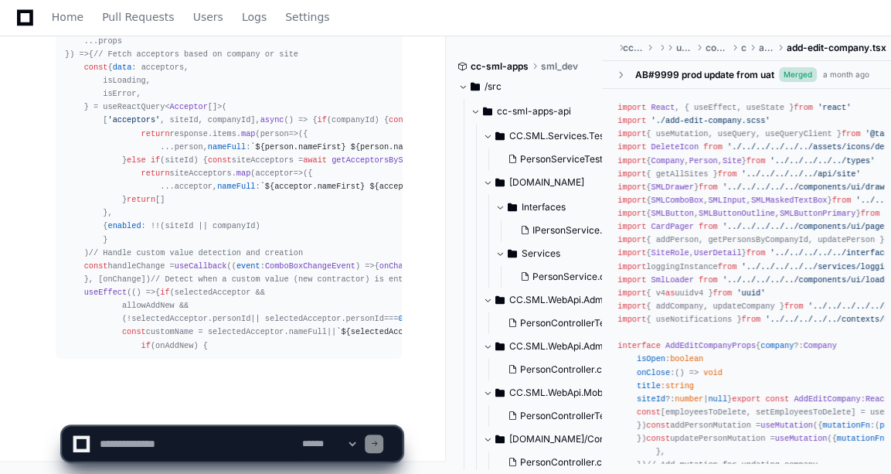
scroll to position [15557, 0]
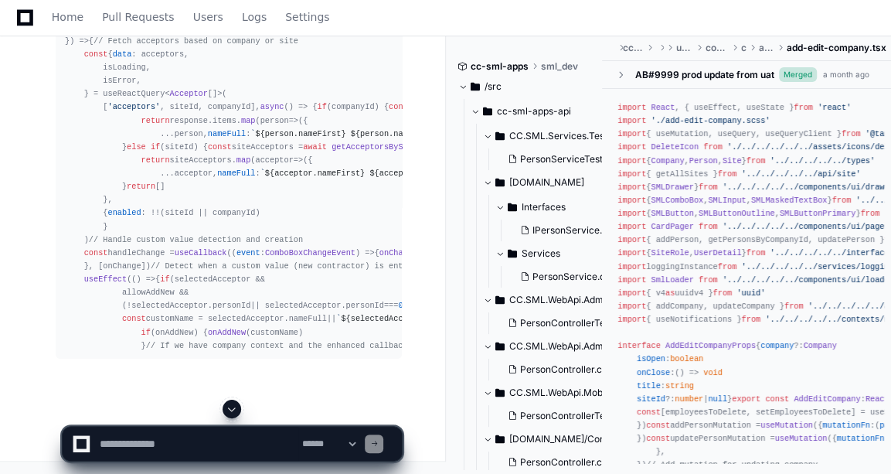
click at [233, 405] on span at bounding box center [232, 409] width 12 height 12
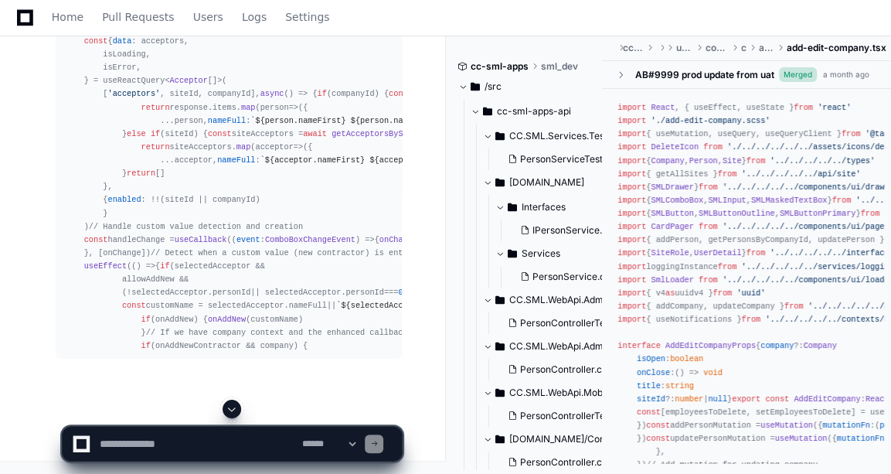
click at [233, 405] on span at bounding box center [232, 409] width 12 height 12
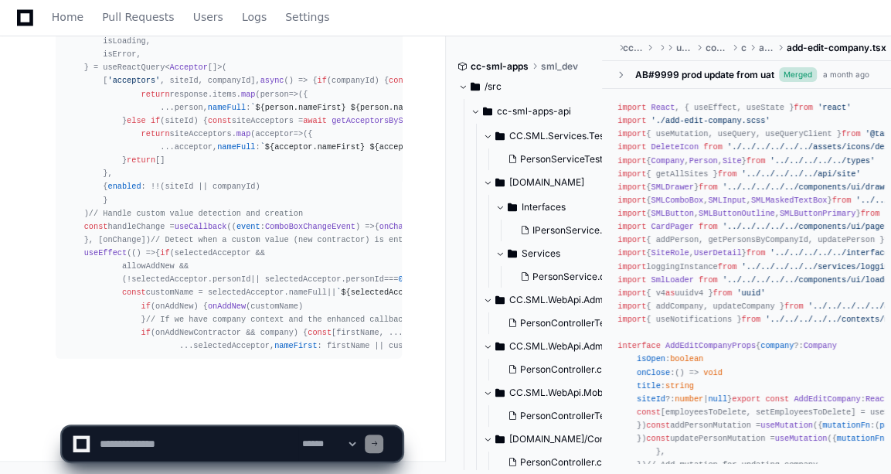
scroll to position [15729, 0]
click at [235, 403] on span at bounding box center [232, 409] width 12 height 12
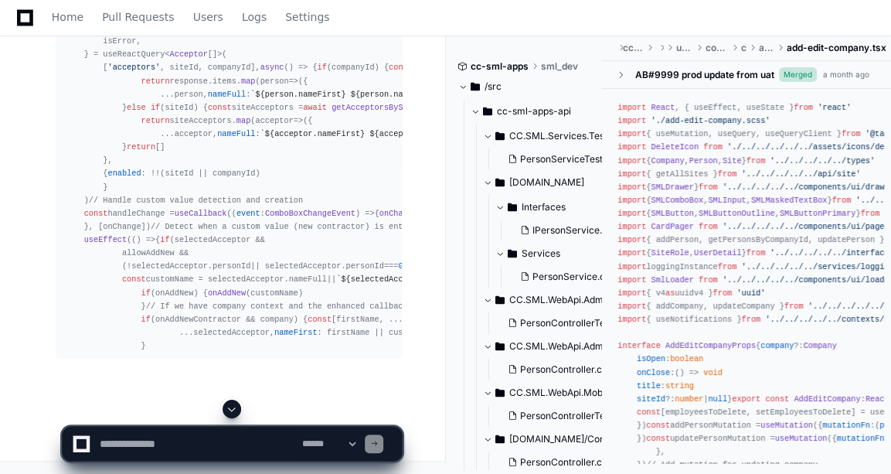
click at [235, 403] on span at bounding box center [232, 409] width 12 height 12
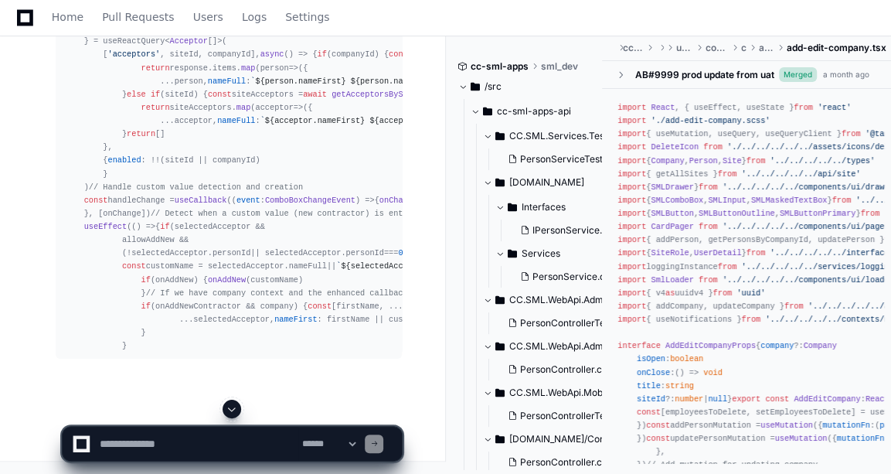
scroll to position [15848, 0]
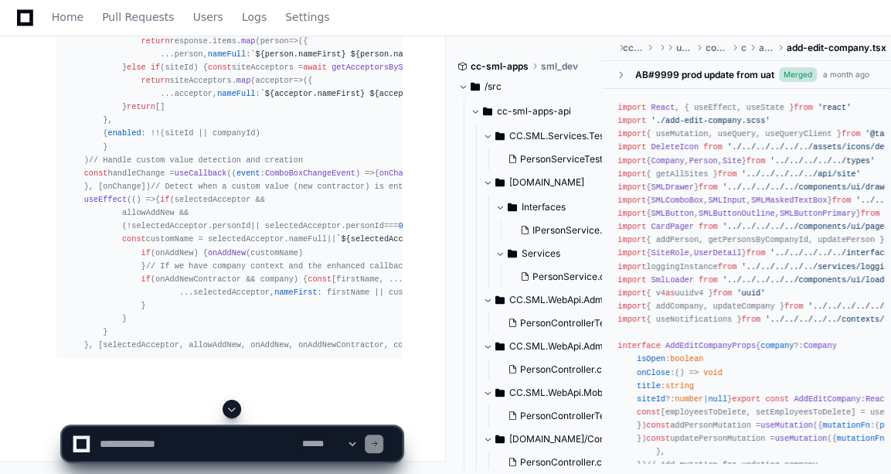
click at [235, 403] on span at bounding box center [232, 409] width 12 height 12
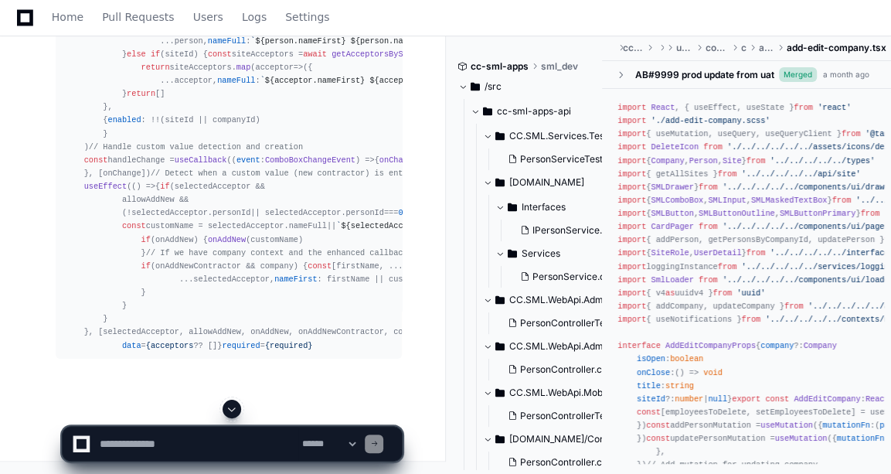
click at [235, 403] on span at bounding box center [232, 409] width 12 height 12
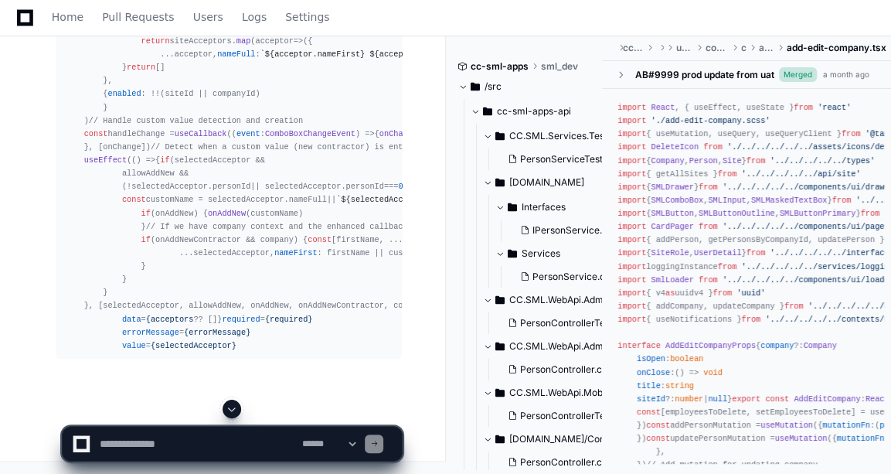
click at [235, 403] on span at bounding box center [232, 409] width 12 height 12
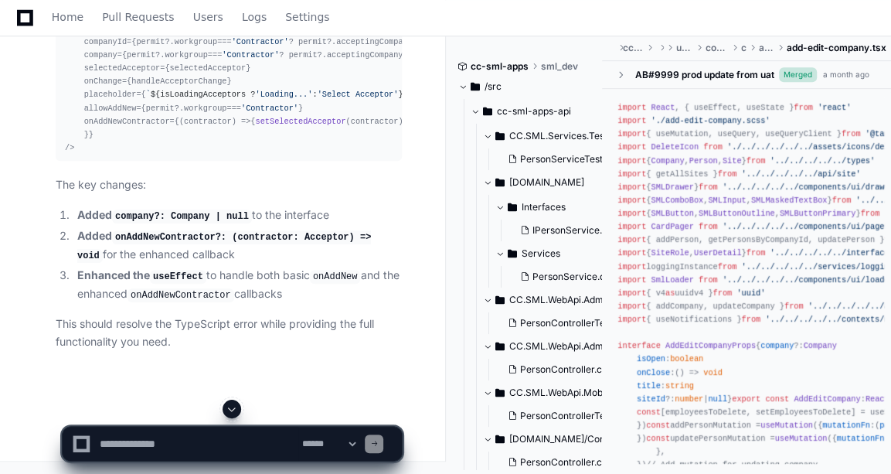
scroll to position [14686, 0]
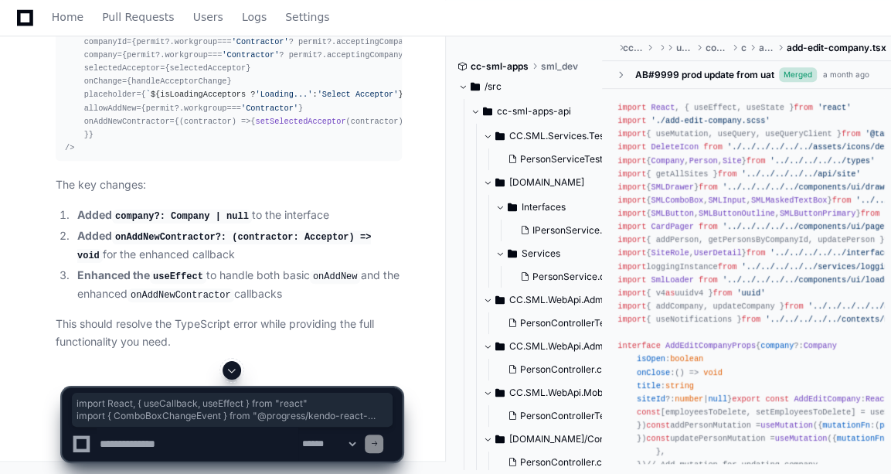
drag, startPoint x: 63, startPoint y: 112, endPoint x: 133, endPoint y: 228, distance: 135.2
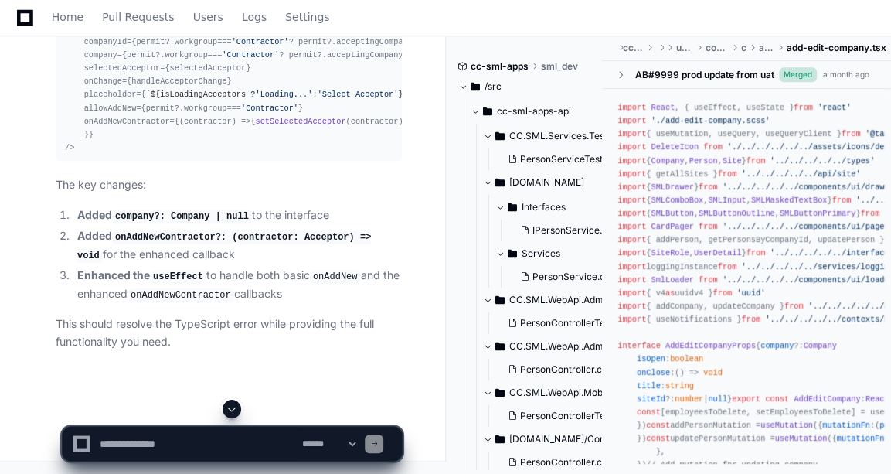
click at [128, 448] on textarea at bounding box center [198, 444] width 202 height 34
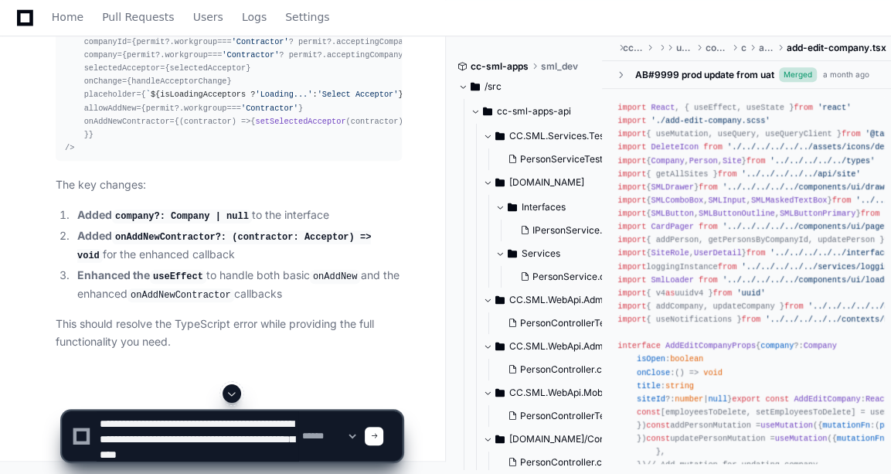
scroll to position [16531, 0]
type textarea "**********"
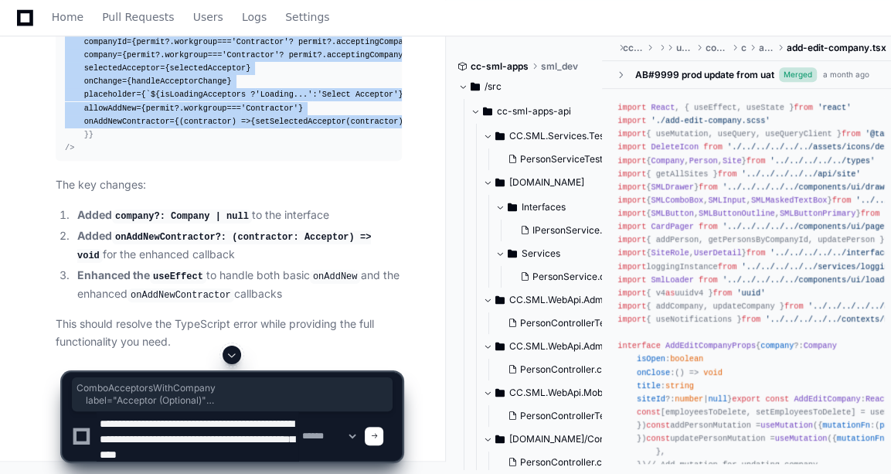
drag, startPoint x: 67, startPoint y: 95, endPoint x: 127, endPoint y: 264, distance: 178.7
click at [127, 155] on div "< ComboAcceptorsWithCompany label= "Acceptor (Optional)" siteId={permit?. workg…" at bounding box center [229, 88] width 328 height 132
drag, startPoint x: 127, startPoint y: 264, endPoint x: 66, endPoint y: 95, distance: 179.2
click at [66, 95] on div "< ComboAcceptorsWithCompany label= "Acceptor (Optional)" siteId={permit?. workg…" at bounding box center [229, 88] width 328 height 132
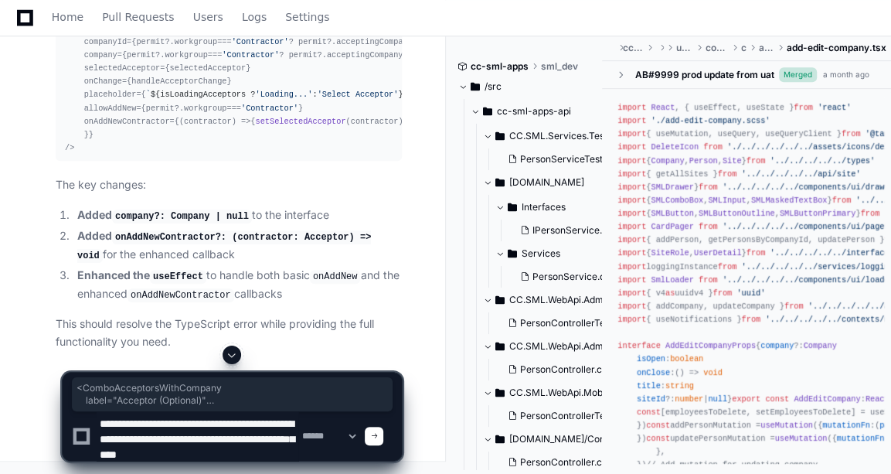
click at [242, 441] on textarea at bounding box center [198, 435] width 202 height 49
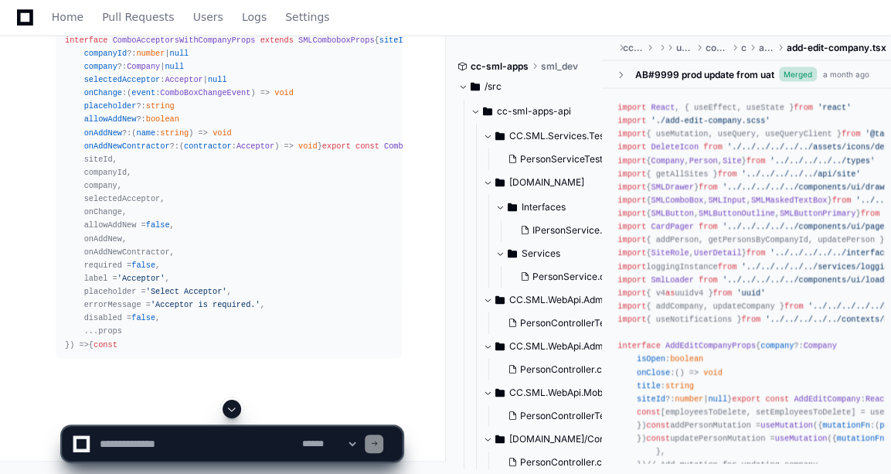
scroll to position [17757, 0]
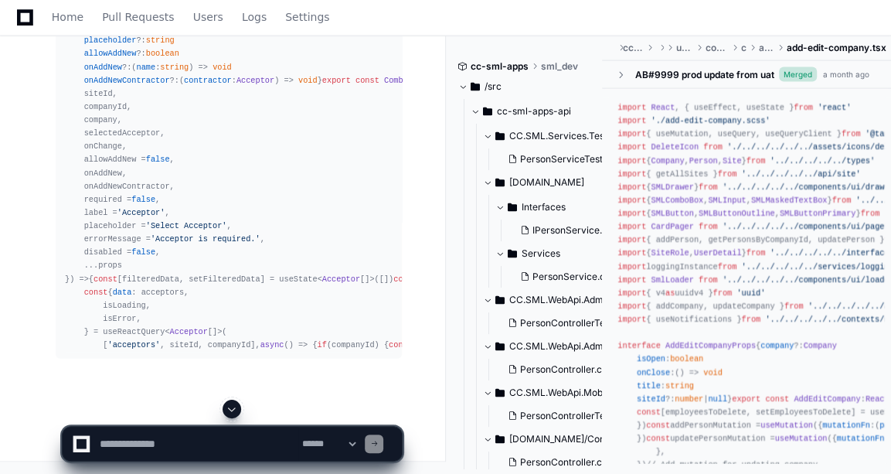
click at [227, 408] on span at bounding box center [232, 409] width 12 height 12
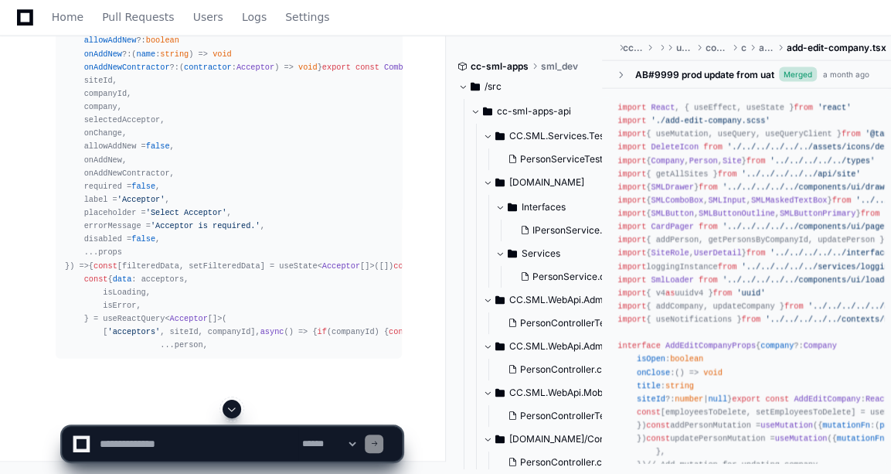
click at [227, 408] on span at bounding box center [232, 409] width 12 height 12
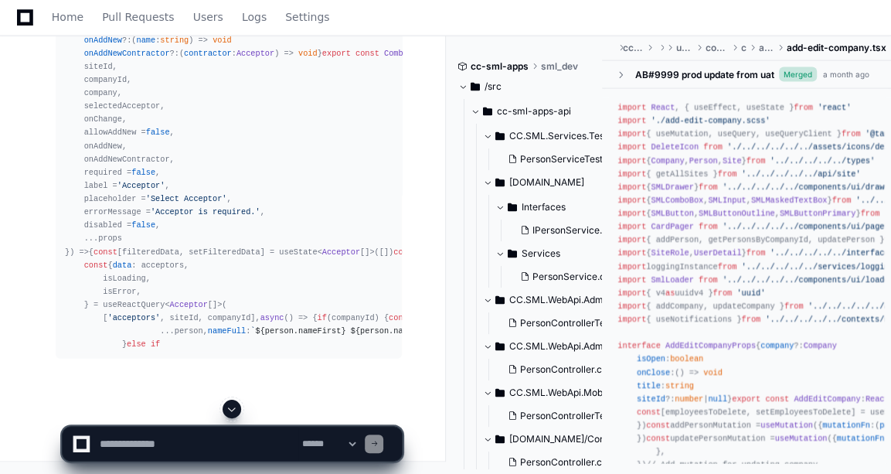
click at [227, 408] on span at bounding box center [232, 409] width 12 height 12
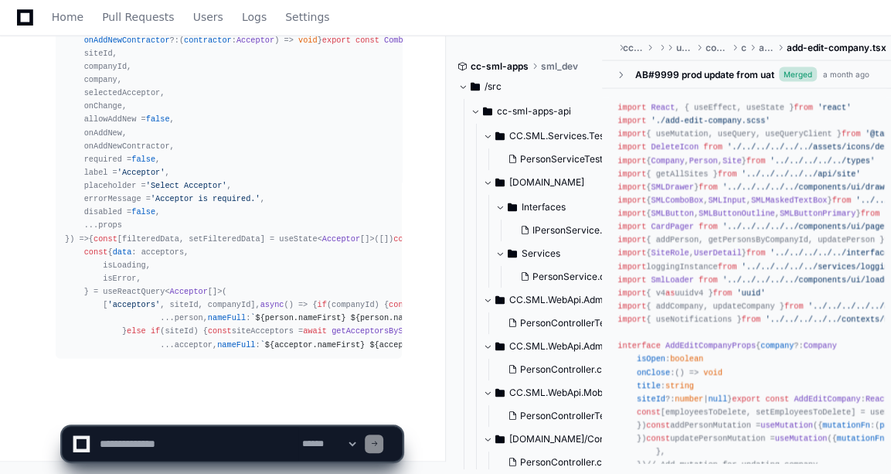
scroll to position [18198, 0]
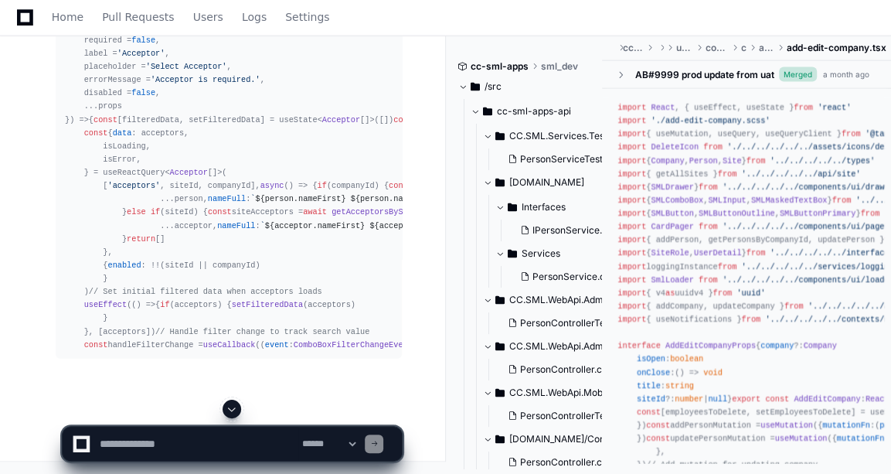
click at [230, 401] on button at bounding box center [232, 409] width 19 height 19
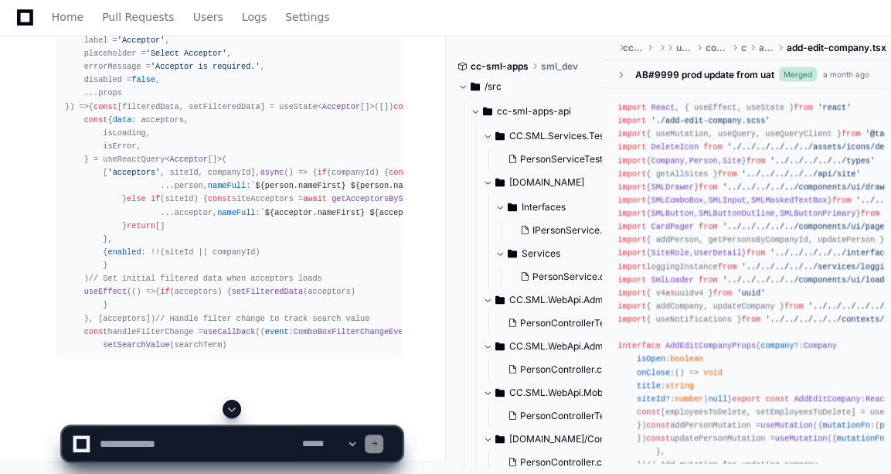
scroll to position [18448, 0]
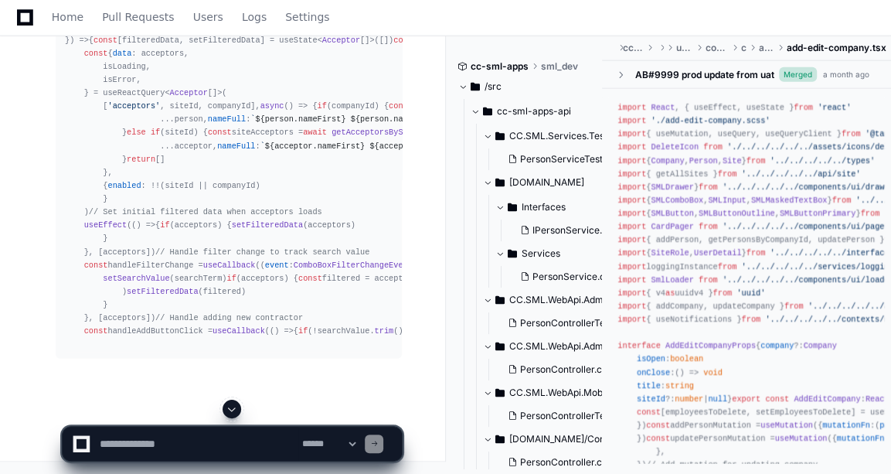
click at [230, 401] on button at bounding box center [232, 409] width 19 height 19
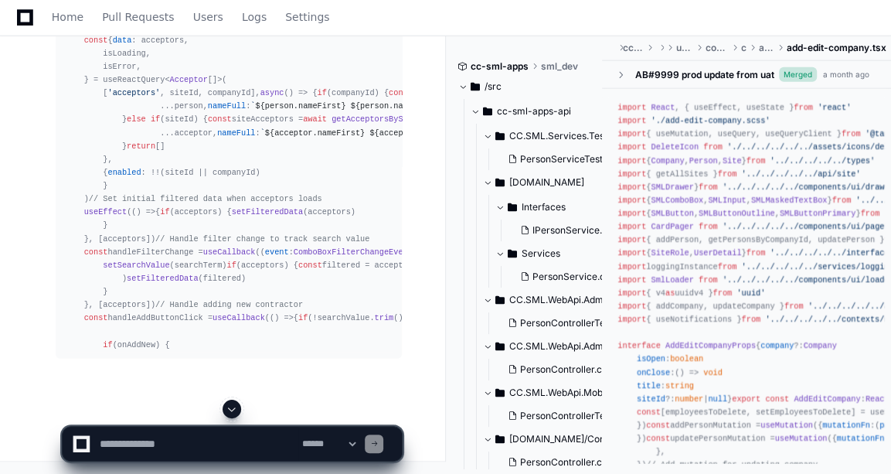
scroll to position [18634, 0]
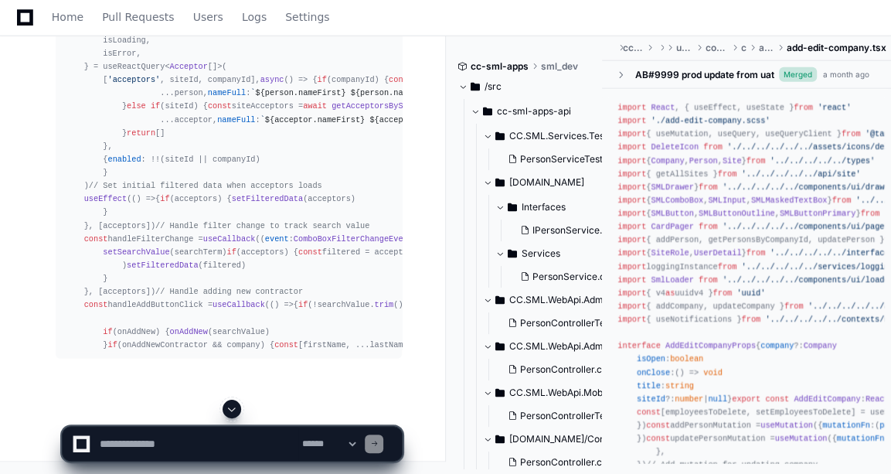
click at [230, 401] on button at bounding box center [232, 409] width 19 height 19
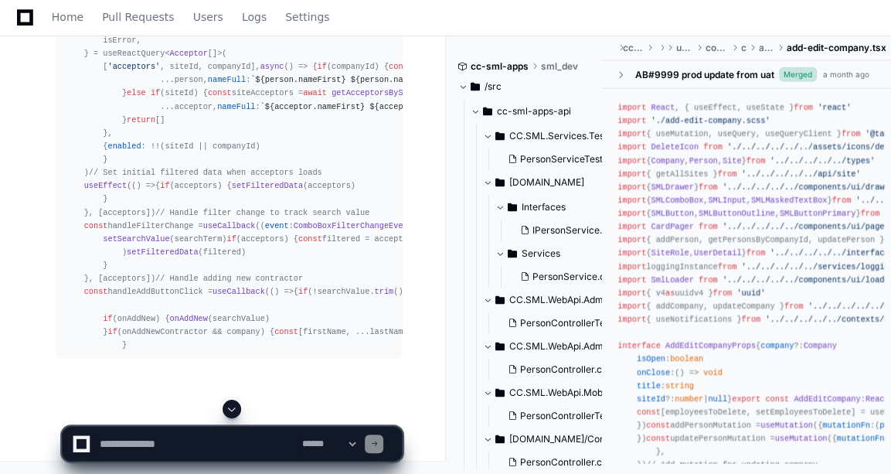
click at [230, 401] on button at bounding box center [232, 409] width 19 height 19
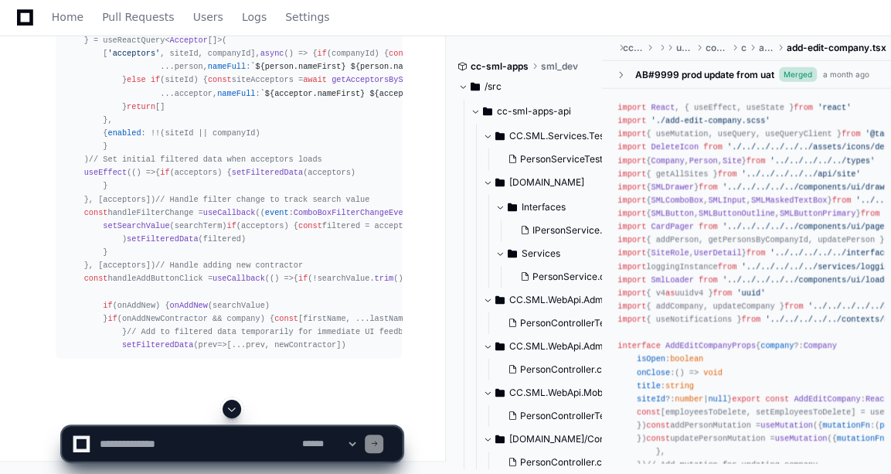
click at [230, 401] on button at bounding box center [232, 409] width 19 height 19
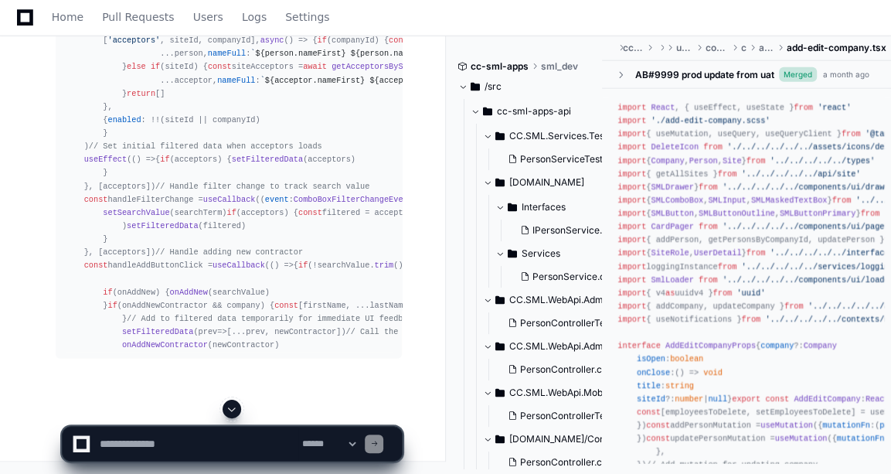
click at [230, 401] on button at bounding box center [232, 409] width 19 height 19
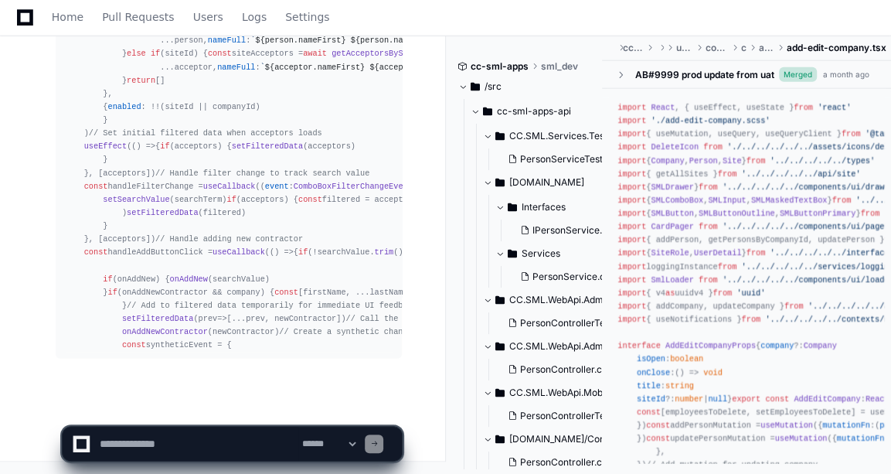
scroll to position [19005, 0]
click at [230, 401] on button at bounding box center [232, 409] width 19 height 19
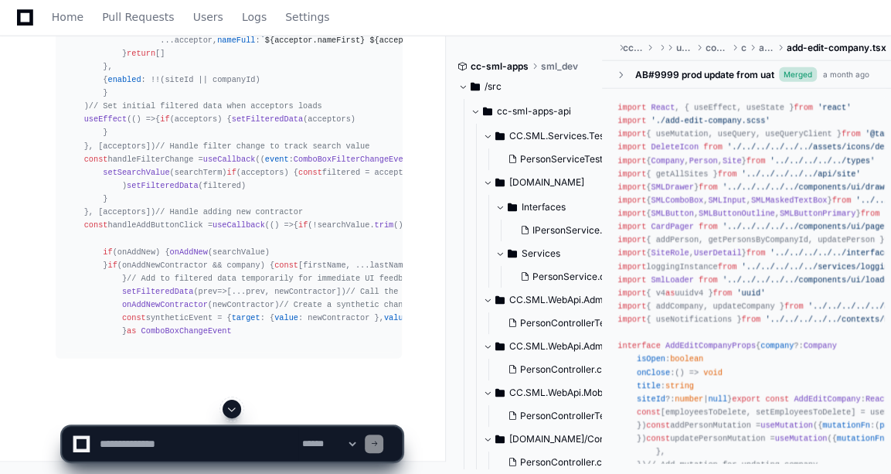
click at [230, 401] on button at bounding box center [232, 409] width 19 height 19
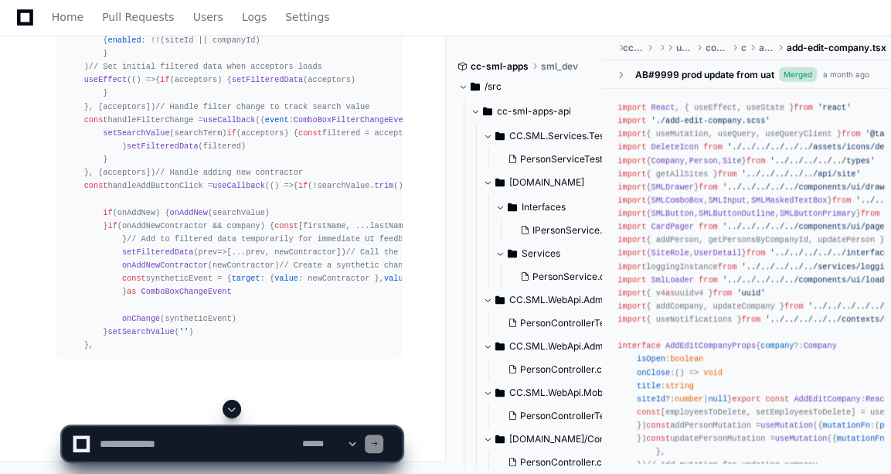
click at [230, 401] on button at bounding box center [232, 409] width 19 height 19
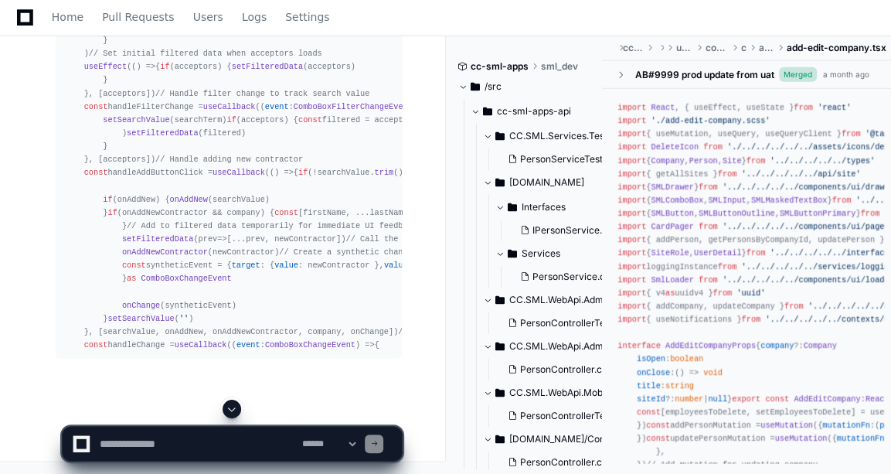
click at [230, 401] on button at bounding box center [232, 409] width 19 height 19
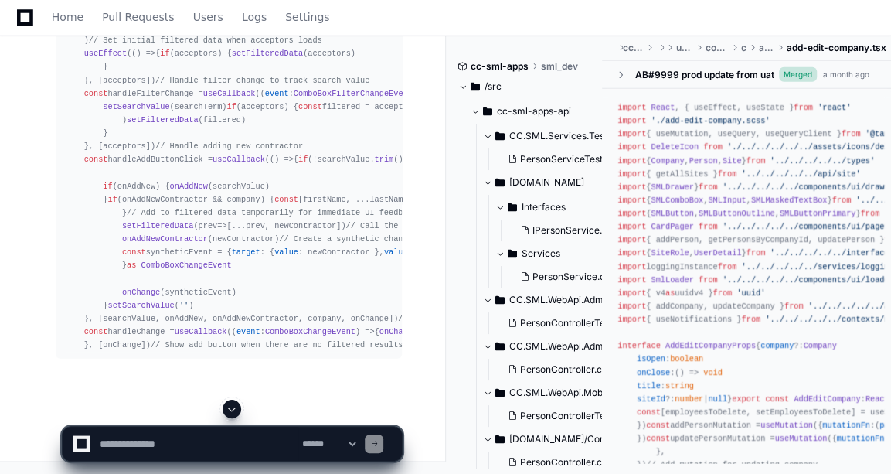
click at [230, 401] on button at bounding box center [232, 409] width 19 height 19
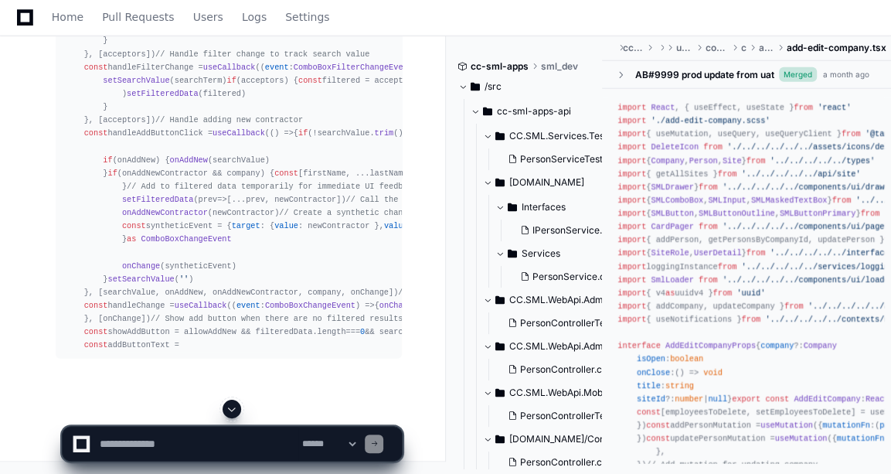
click at [230, 401] on button at bounding box center [232, 409] width 19 height 19
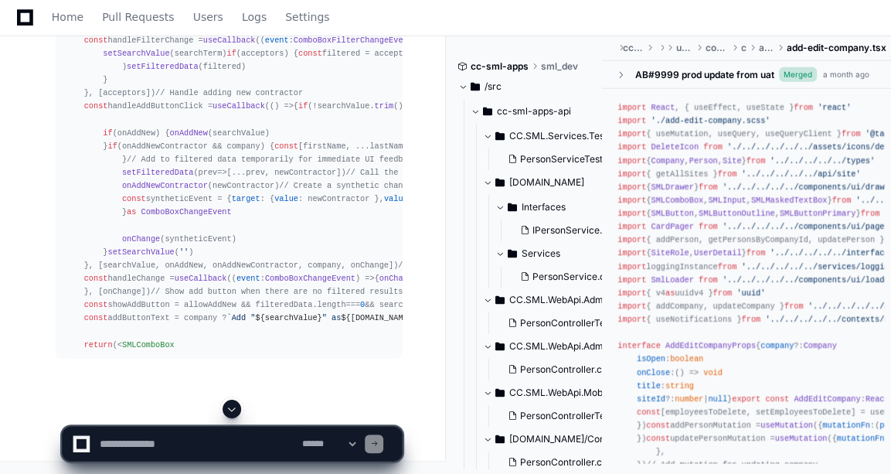
click at [230, 401] on button at bounding box center [232, 409] width 19 height 19
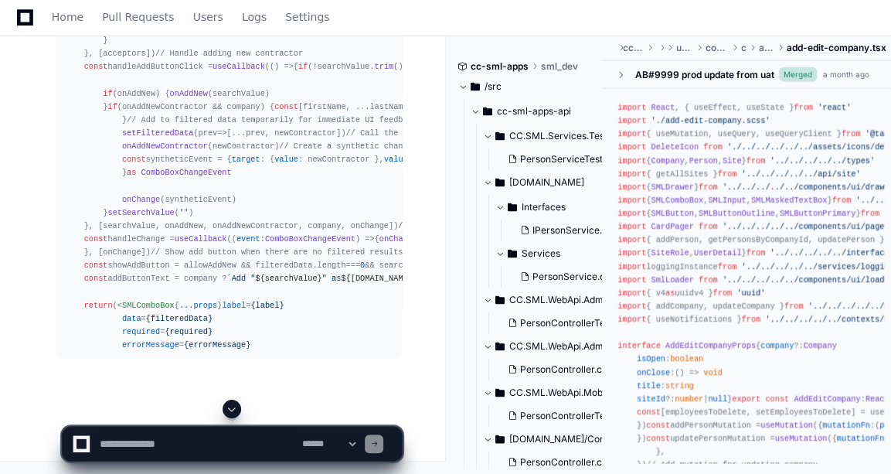
click at [230, 401] on button at bounding box center [232, 409] width 19 height 19
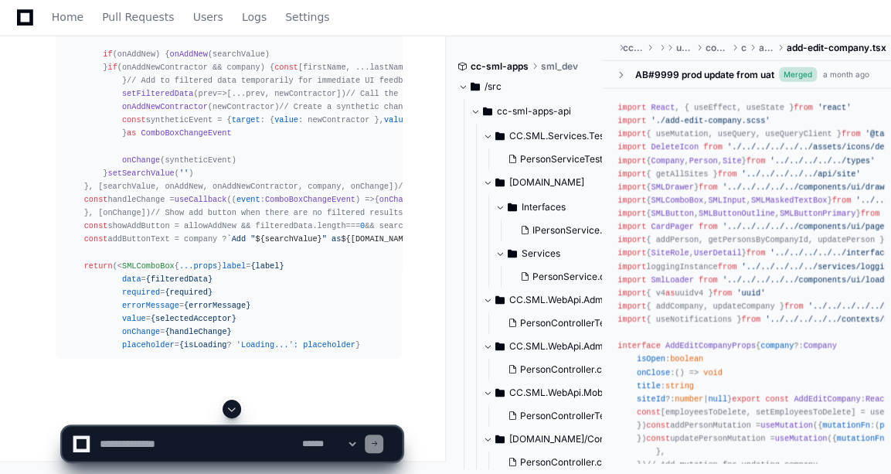
click at [230, 401] on button at bounding box center [232, 409] width 19 height 19
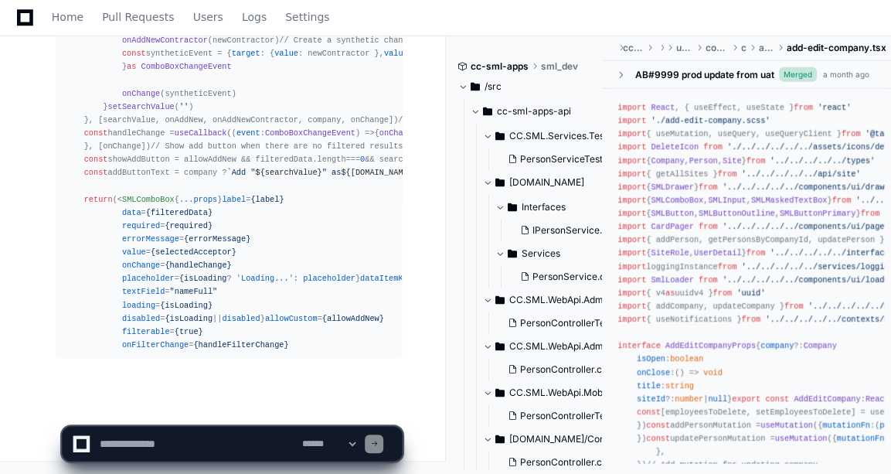
scroll to position [19482, 0]
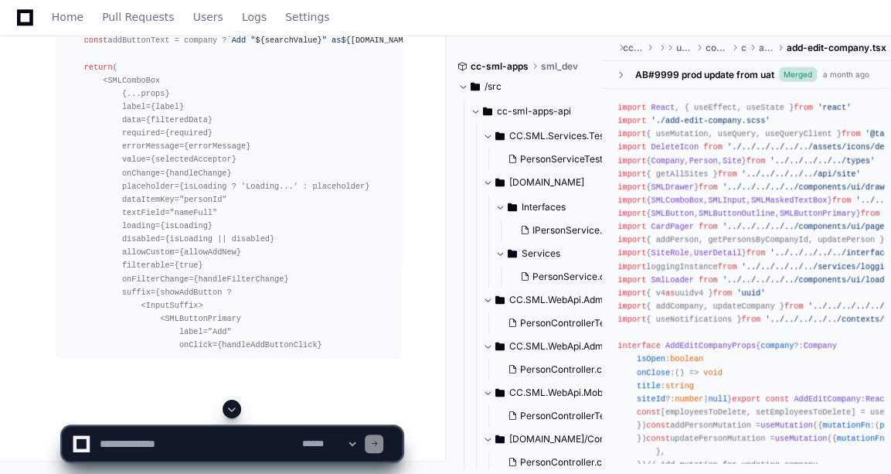
click at [235, 409] on span at bounding box center [232, 409] width 12 height 12
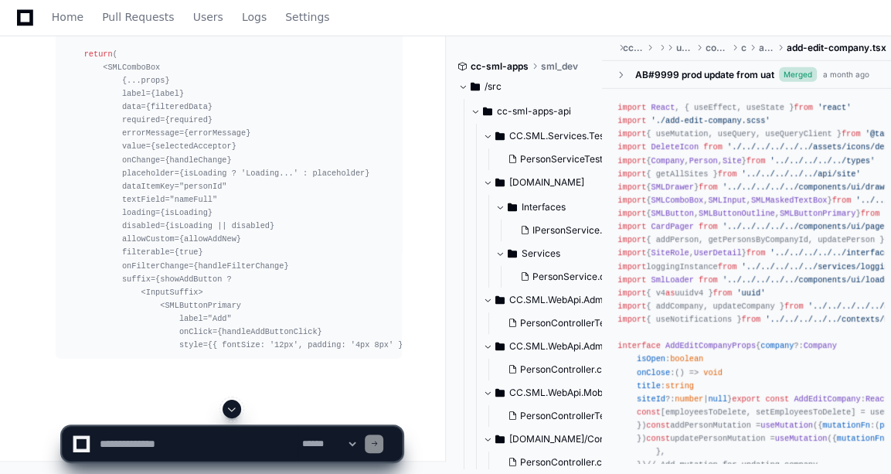
scroll to position [19548, 0]
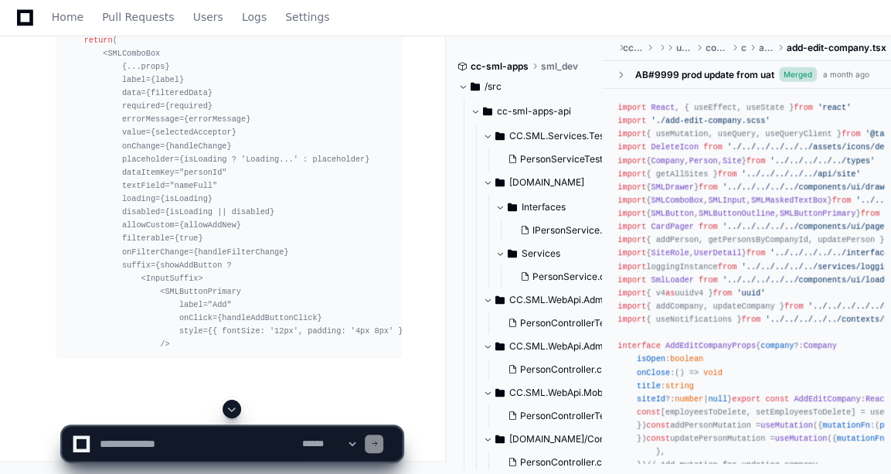
click at [235, 409] on span at bounding box center [232, 409] width 12 height 12
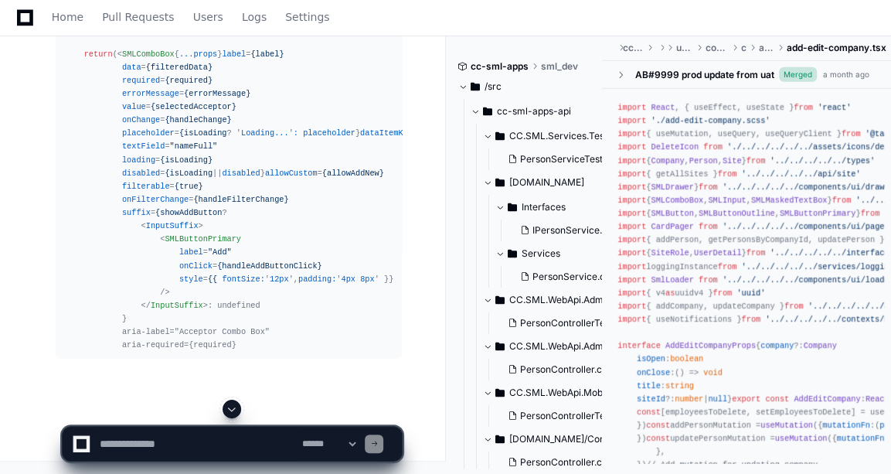
click at [227, 404] on span at bounding box center [232, 409] width 12 height 12
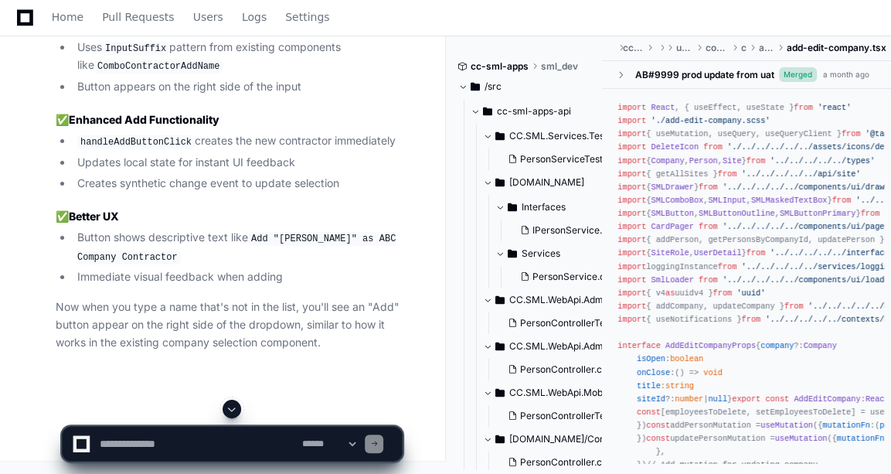
scroll to position [19676, 0]
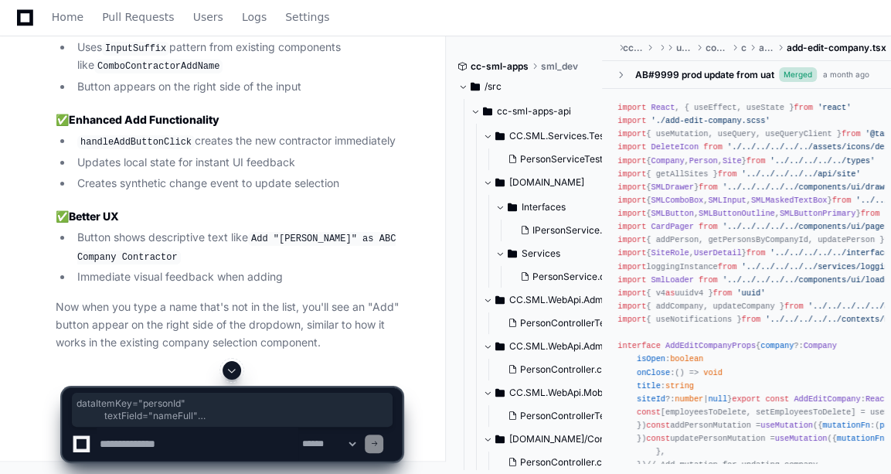
drag, startPoint x: 73, startPoint y: 378, endPoint x: 76, endPoint y: 72, distance: 306.1
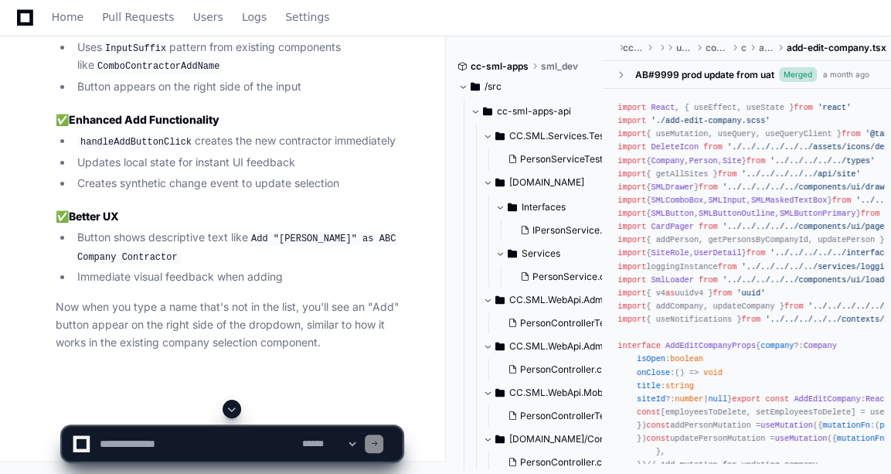
click at [141, 447] on textarea at bounding box center [198, 444] width 202 height 34
type textarea "**********"
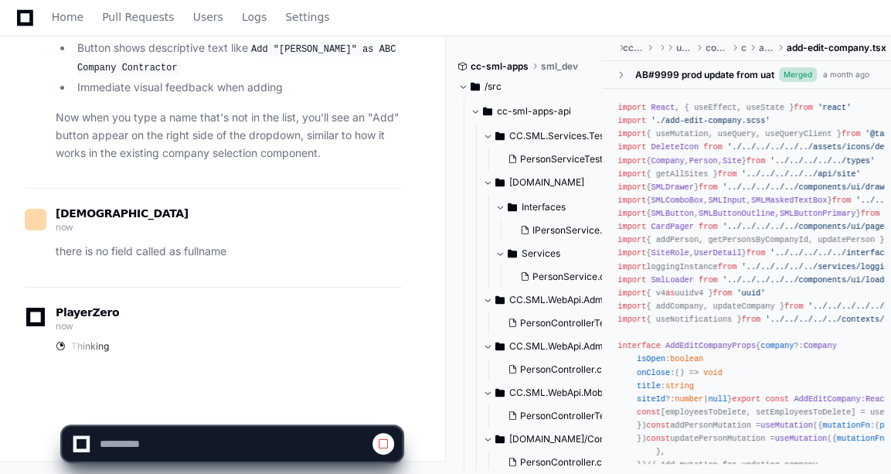
scroll to position [20464, 0]
click at [381, 438] on span at bounding box center [383, 444] width 12 height 12
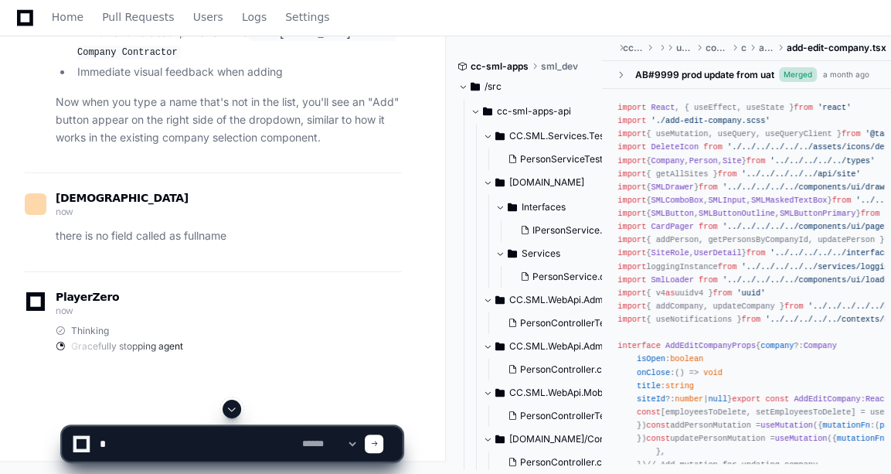
click at [242, 451] on textarea at bounding box center [198, 444] width 202 height 34
type textarea "**********"
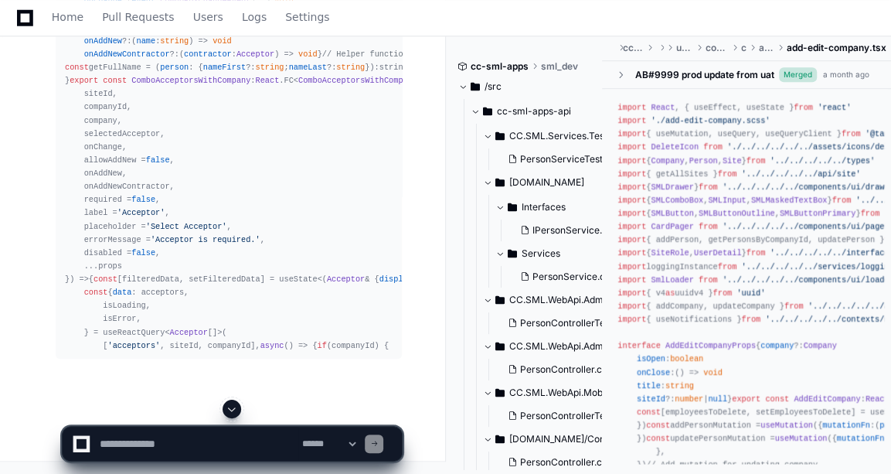
scroll to position [20961, 0]
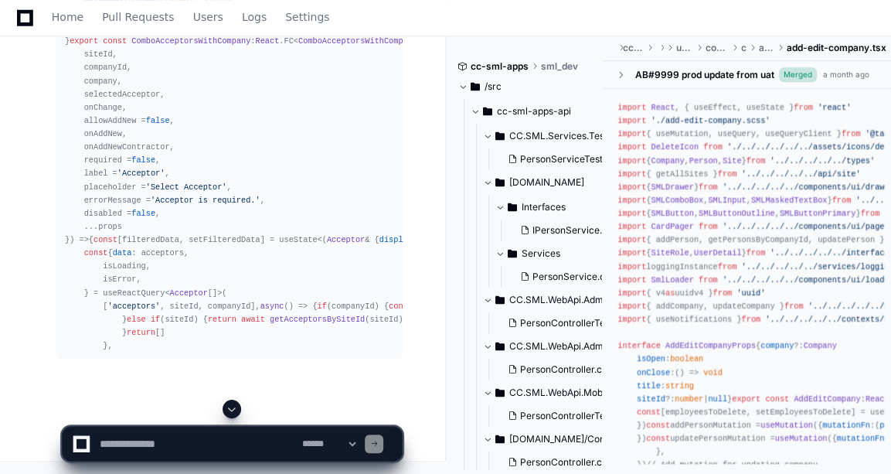
click at [231, 409] on span at bounding box center [232, 409] width 12 height 12
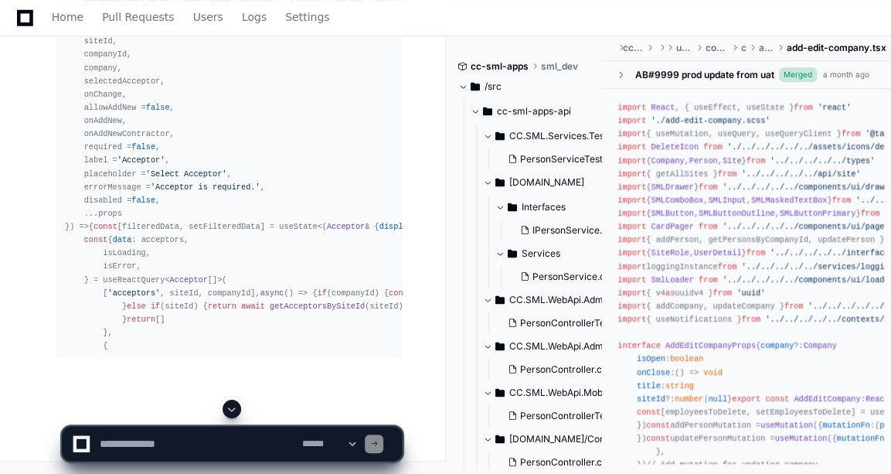
scroll to position [21456, 0]
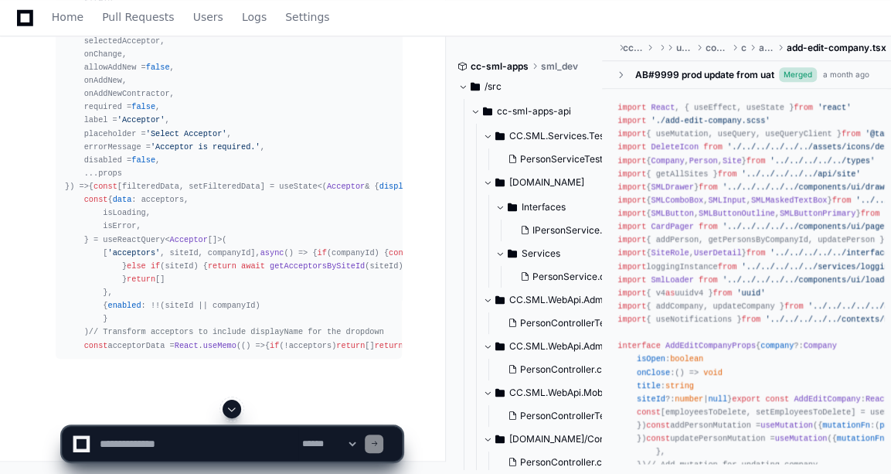
click at [225, 412] on button at bounding box center [232, 409] width 19 height 19
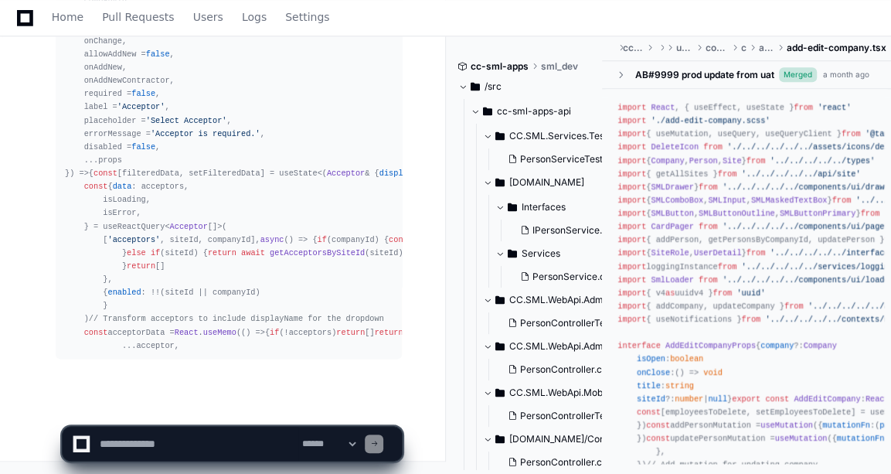
scroll to position [21575, 0]
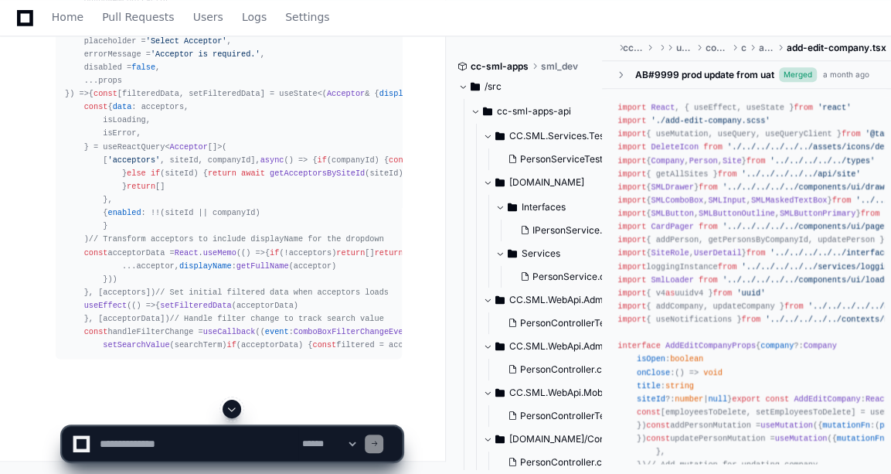
click at [228, 410] on span at bounding box center [232, 409] width 12 height 12
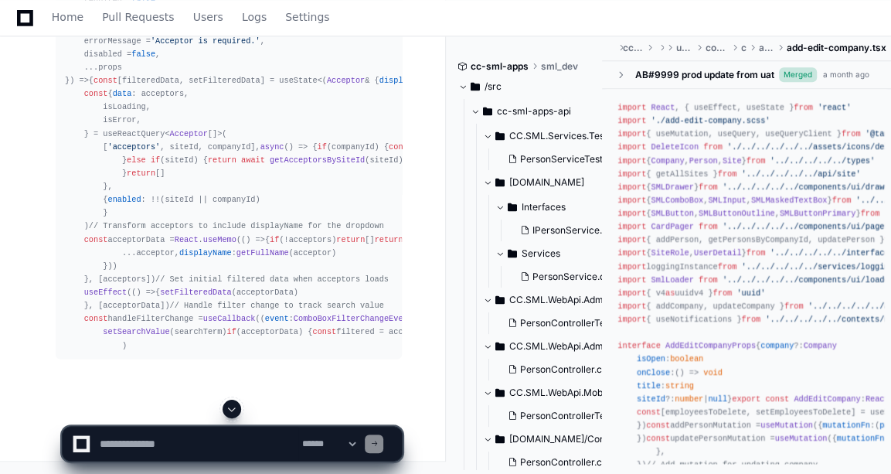
scroll to position [21800, 0]
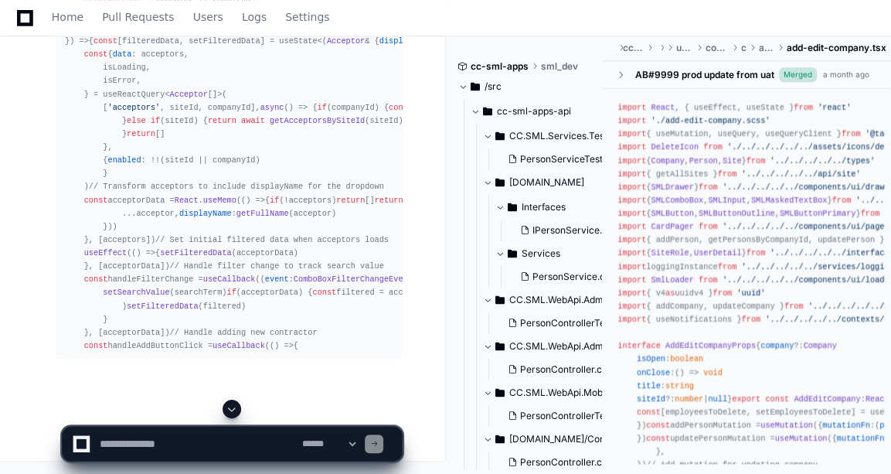
click at [228, 410] on span at bounding box center [232, 409] width 12 height 12
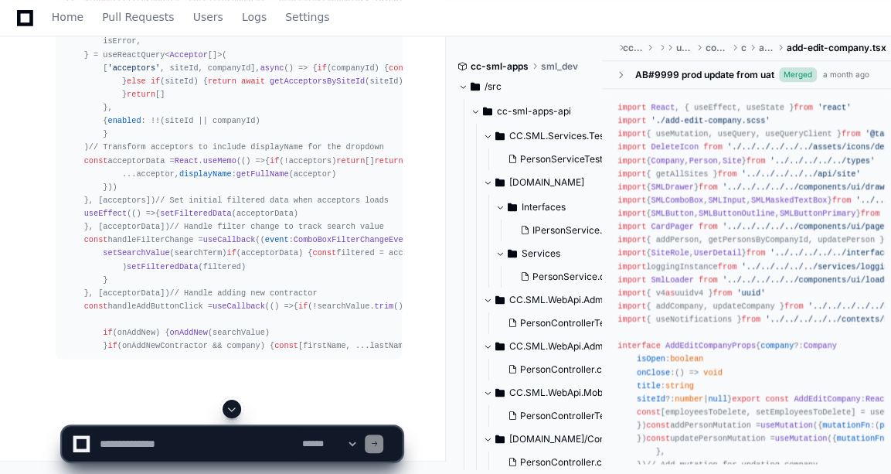
click at [228, 410] on span at bounding box center [232, 409] width 12 height 12
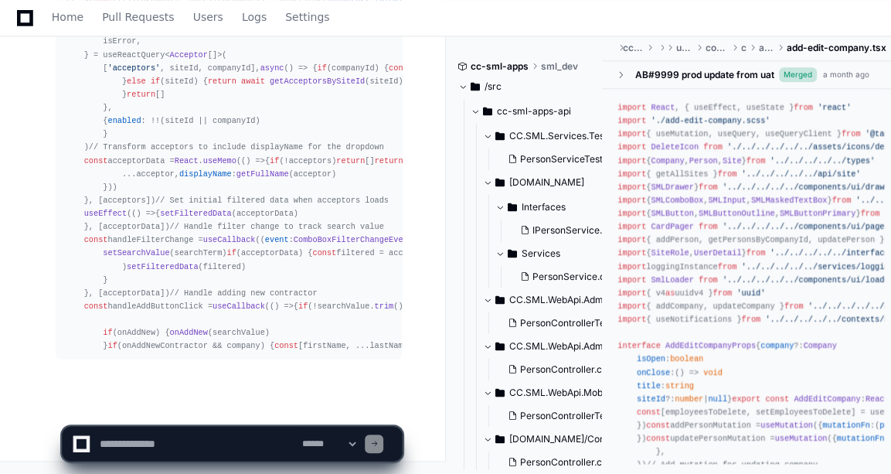
scroll to position [22118, 0]
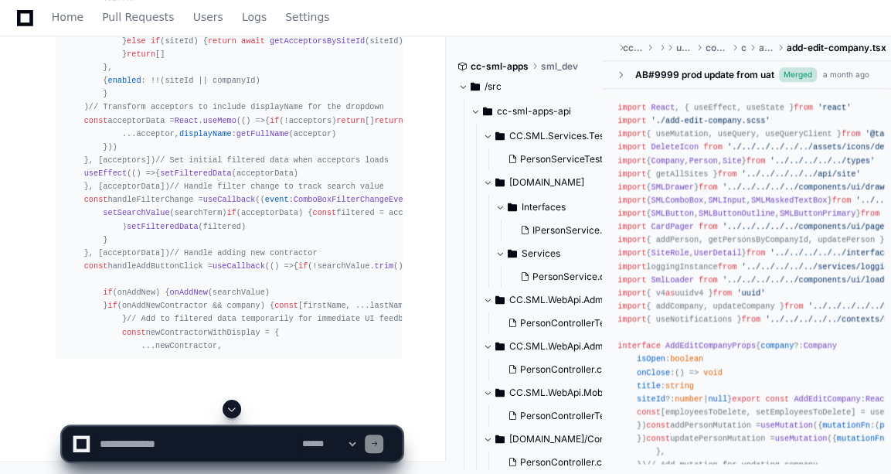
click at [228, 410] on span at bounding box center [232, 409] width 12 height 12
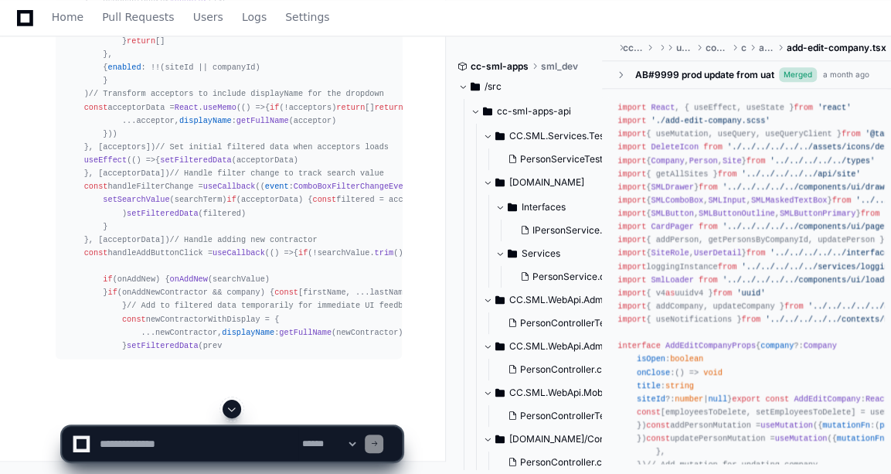
click at [228, 410] on span at bounding box center [232, 409] width 12 height 12
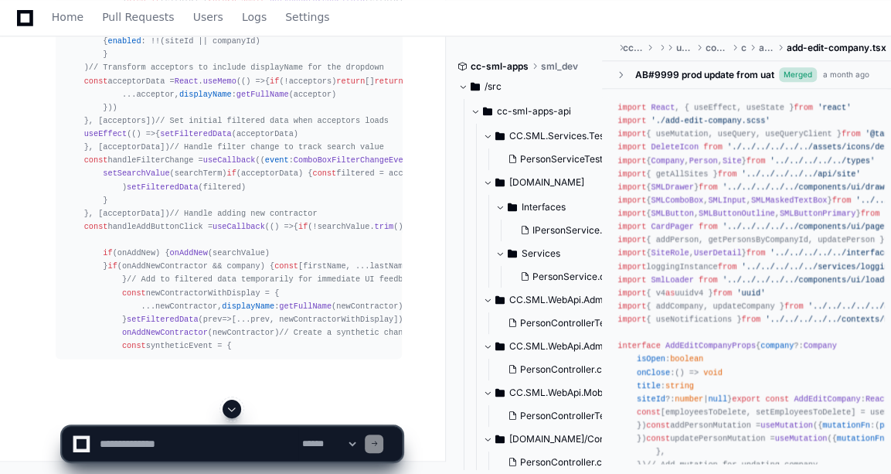
click at [228, 410] on span at bounding box center [232, 409] width 12 height 12
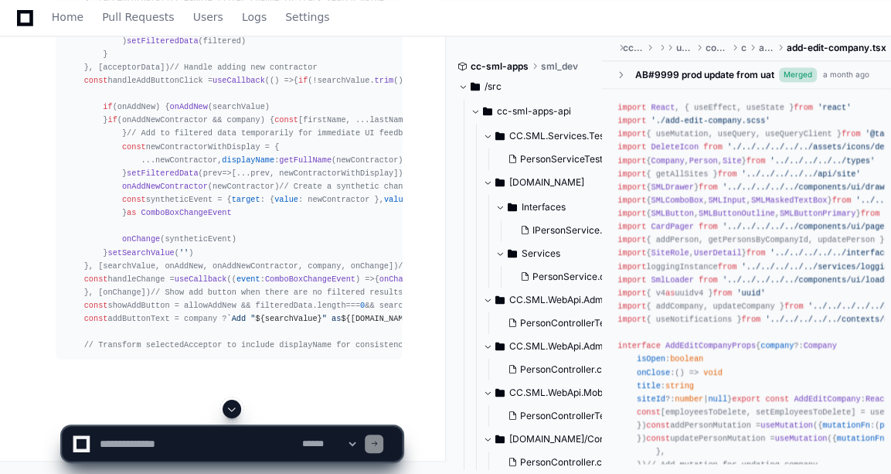
click at [228, 410] on span at bounding box center [232, 409] width 12 height 12
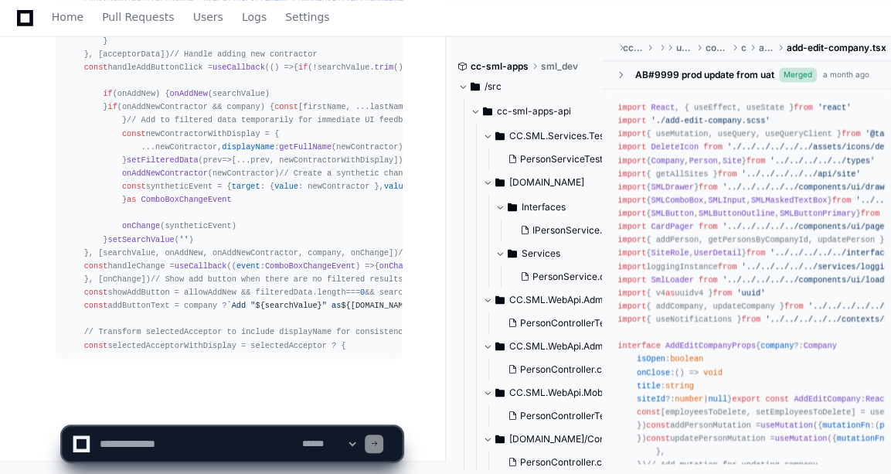
scroll to position [22609, 0]
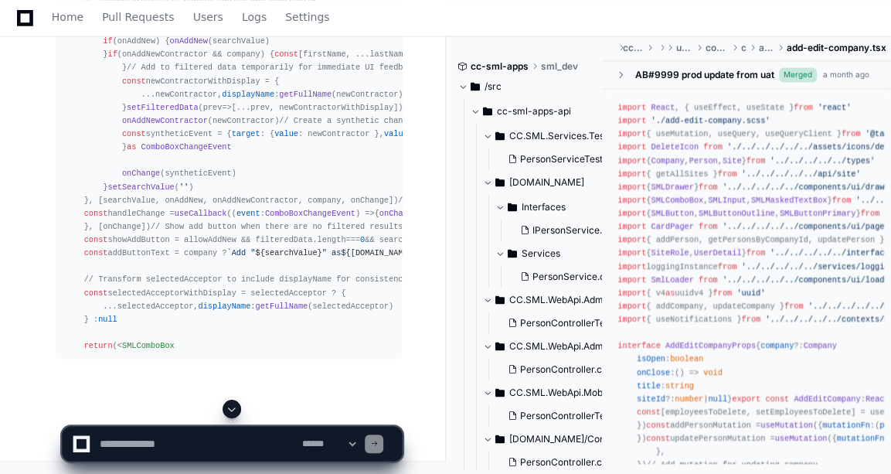
click at [228, 410] on span at bounding box center [232, 409] width 12 height 12
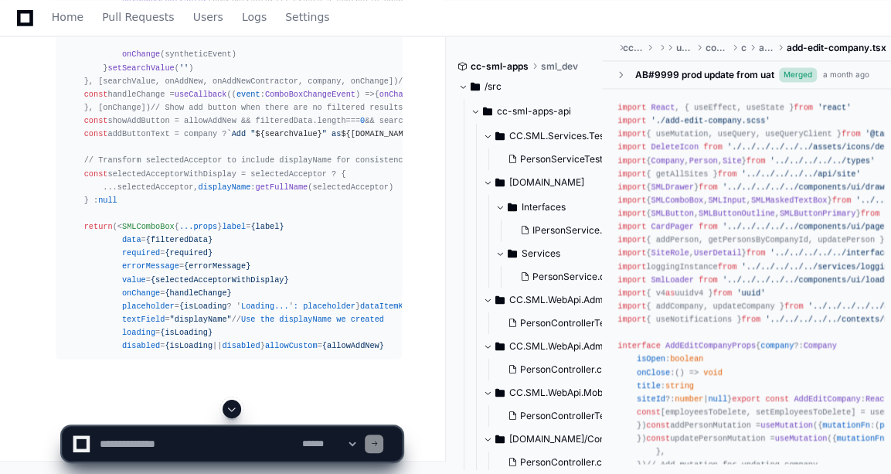
click at [228, 410] on span at bounding box center [232, 409] width 12 height 12
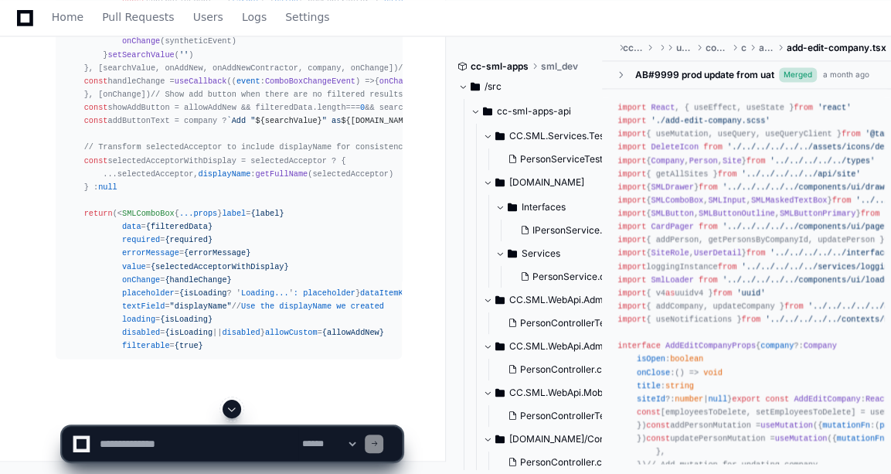
scroll to position [22861, 0]
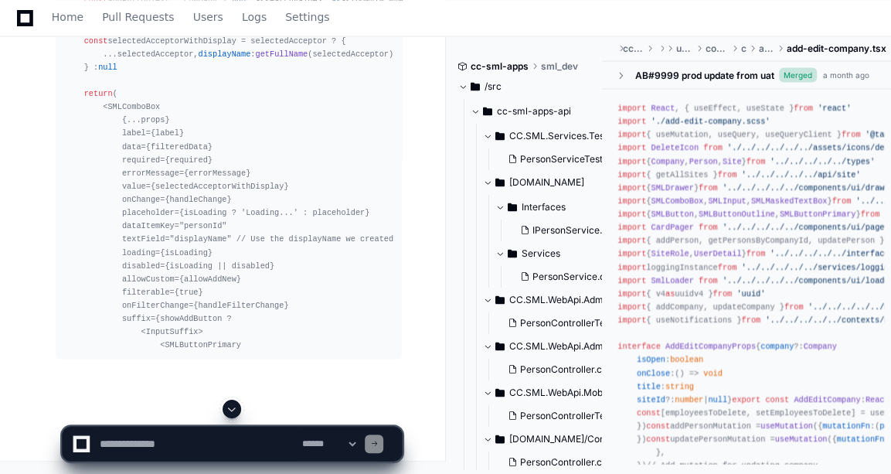
click at [228, 410] on span at bounding box center [232, 409] width 12 height 12
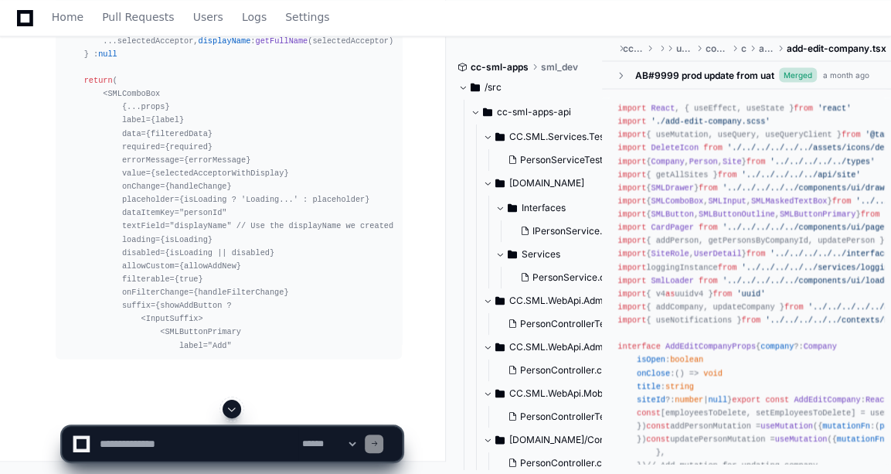
scroll to position [22926, 0]
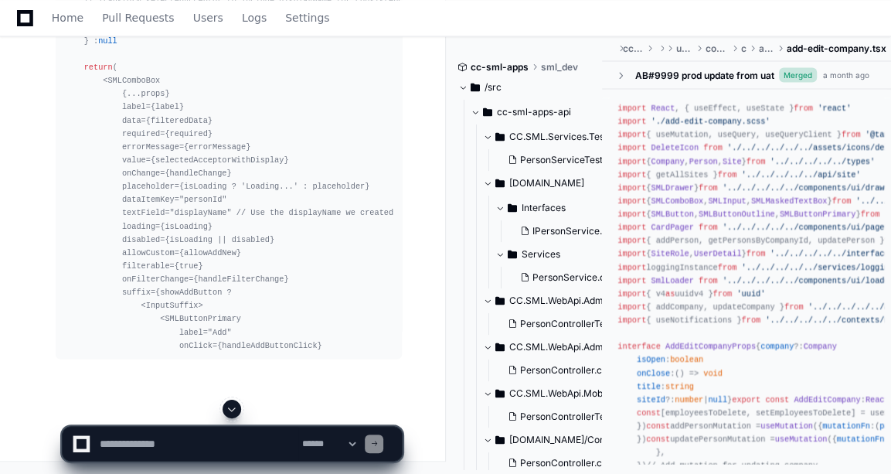
click at [228, 410] on span at bounding box center [232, 409] width 12 height 12
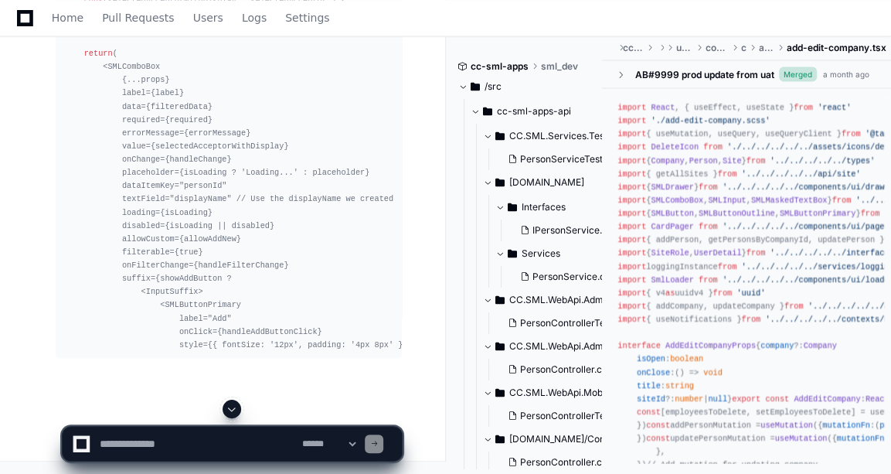
click at [228, 410] on span at bounding box center [232, 409] width 12 height 12
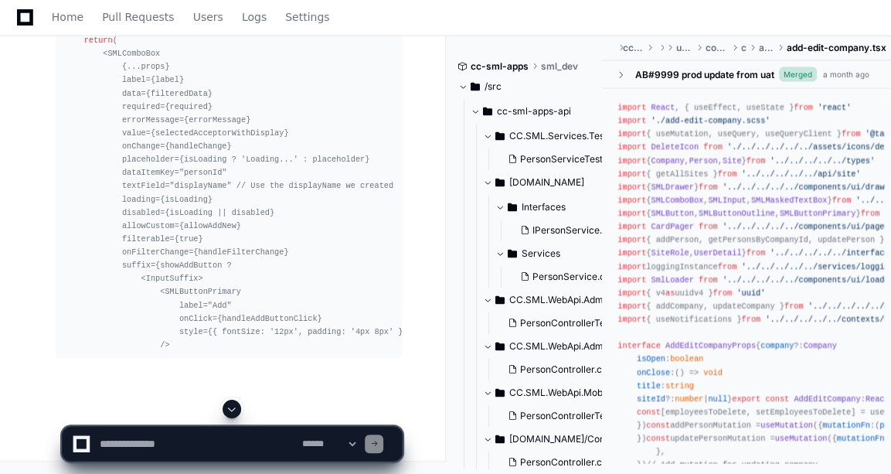
scroll to position [22967, 0]
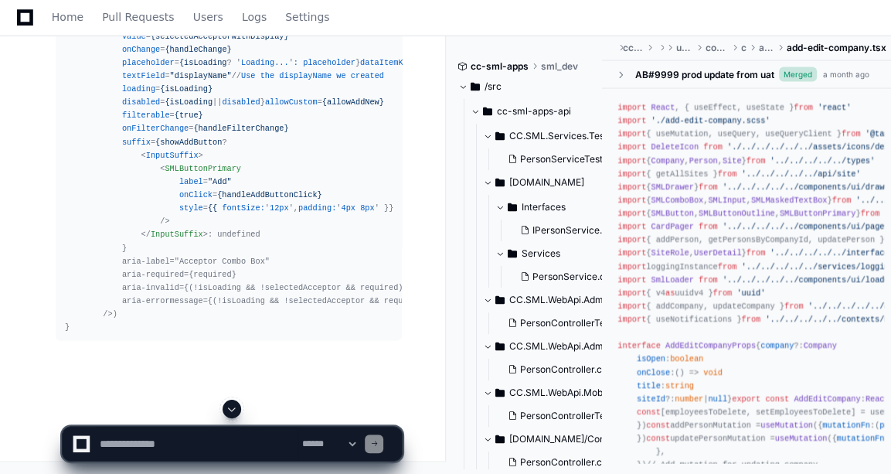
click at [228, 410] on span at bounding box center [232, 409] width 12 height 12
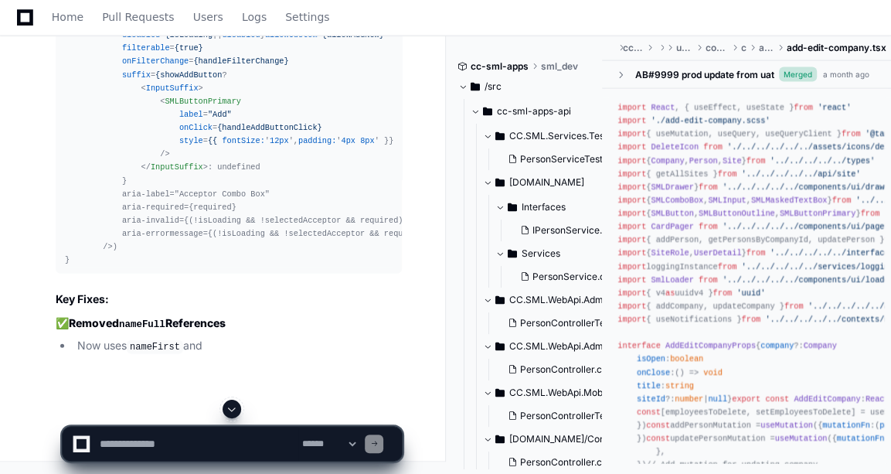
scroll to position [23169, 0]
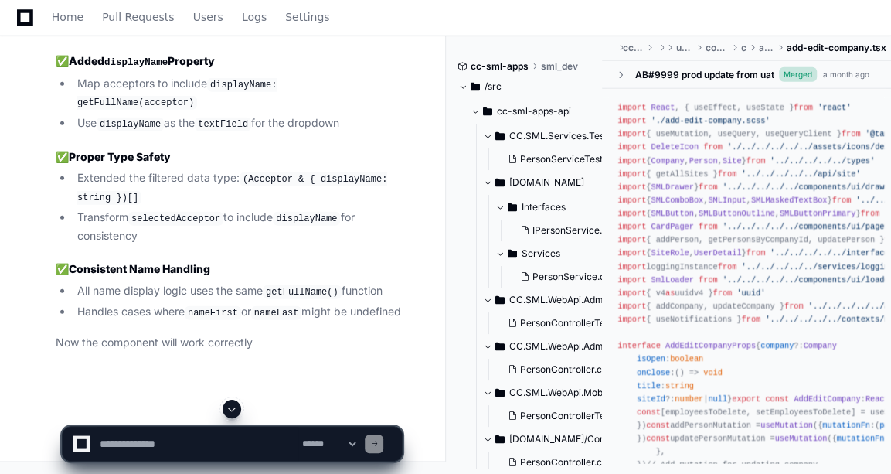
click at [228, 404] on span at bounding box center [232, 409] width 12 height 12
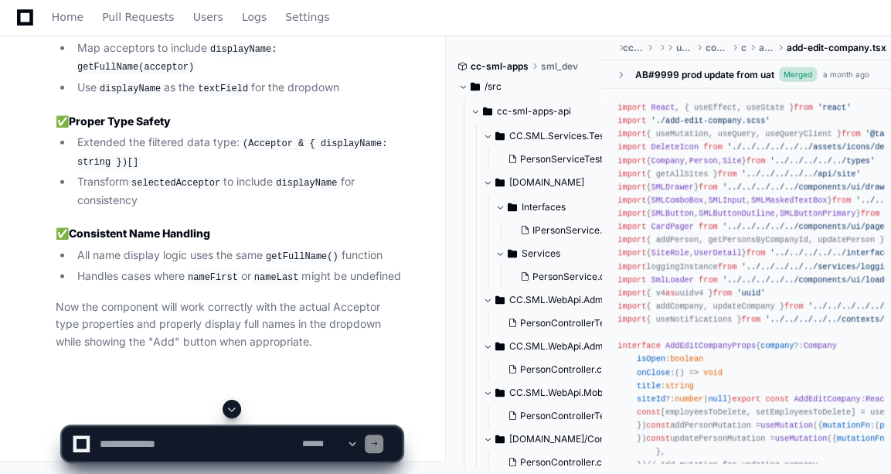
scroll to position [23069, 0]
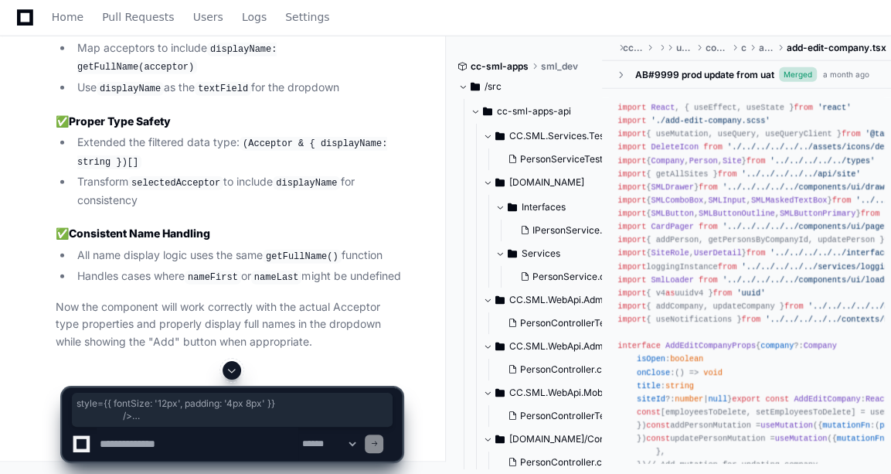
drag, startPoint x: 77, startPoint y: 393, endPoint x: 97, endPoint y: 237, distance: 156.7
